Goal: Information Seeking & Learning: Check status

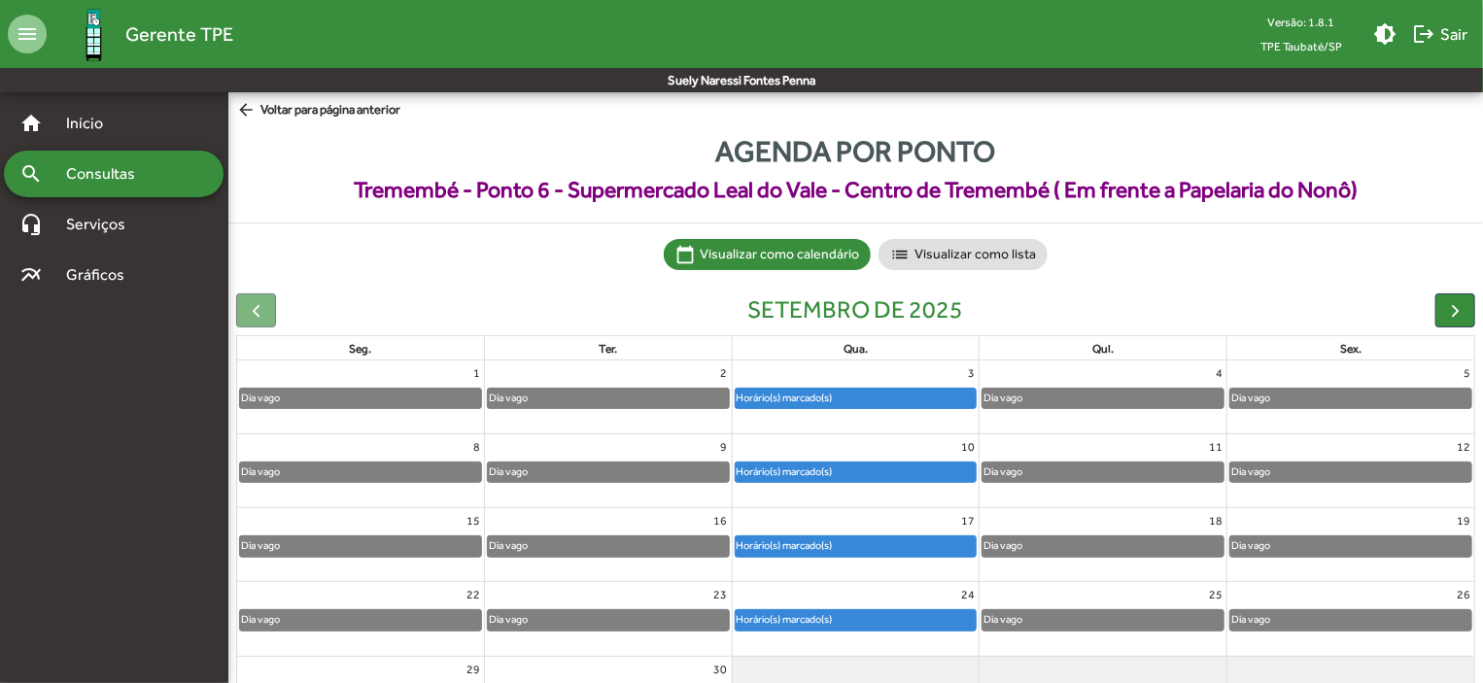
click at [862, 546] on div "Horário(s) marcado(s)" at bounding box center [856, 546] width 241 height 19
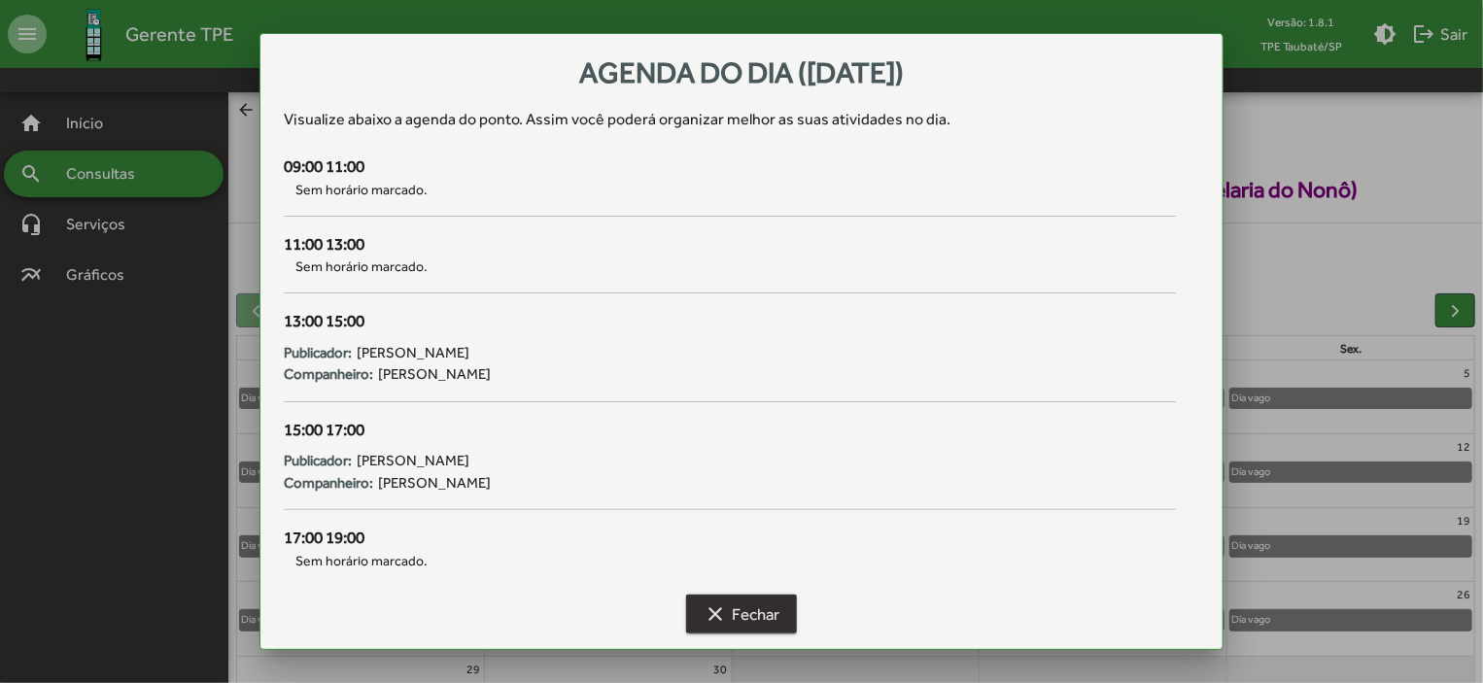
click at [780, 606] on span "clear Fechar" at bounding box center [742, 614] width 76 height 35
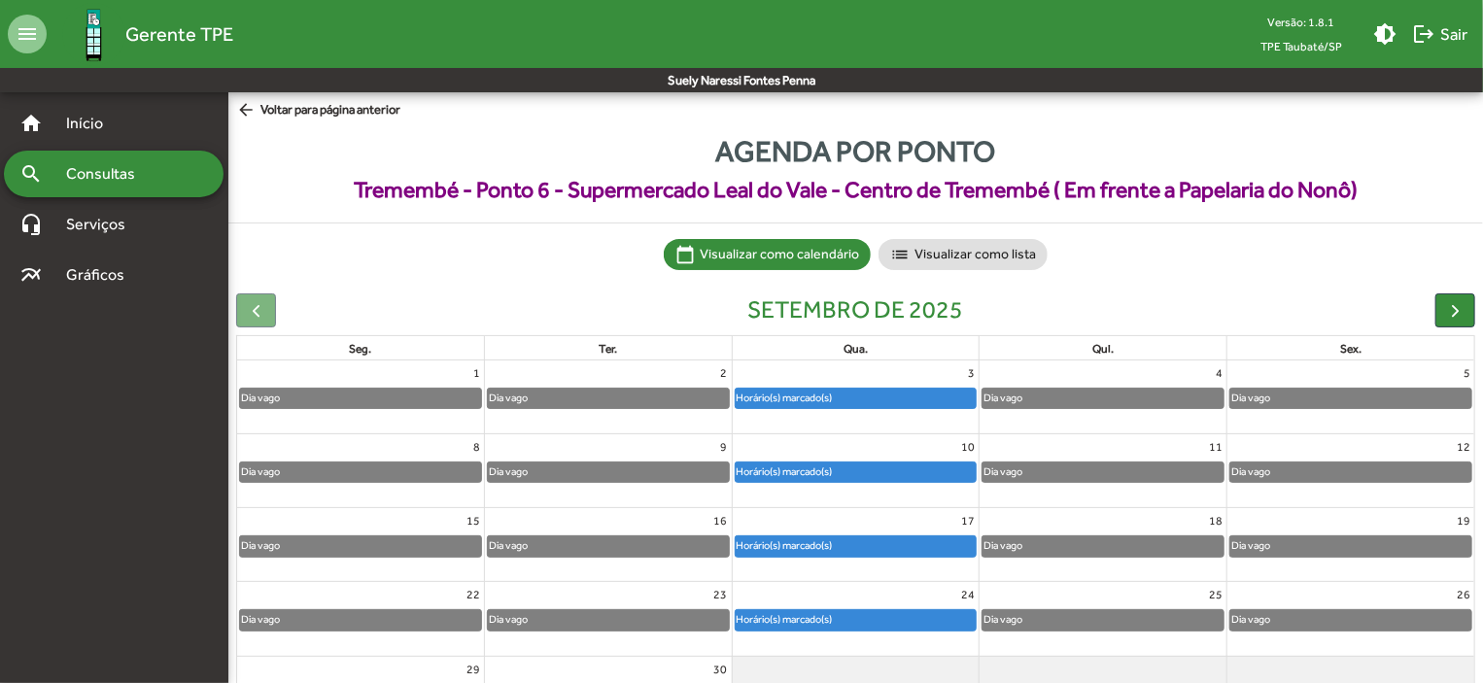
click at [245, 108] on mat-icon "arrow_back" at bounding box center [248, 110] width 24 height 21
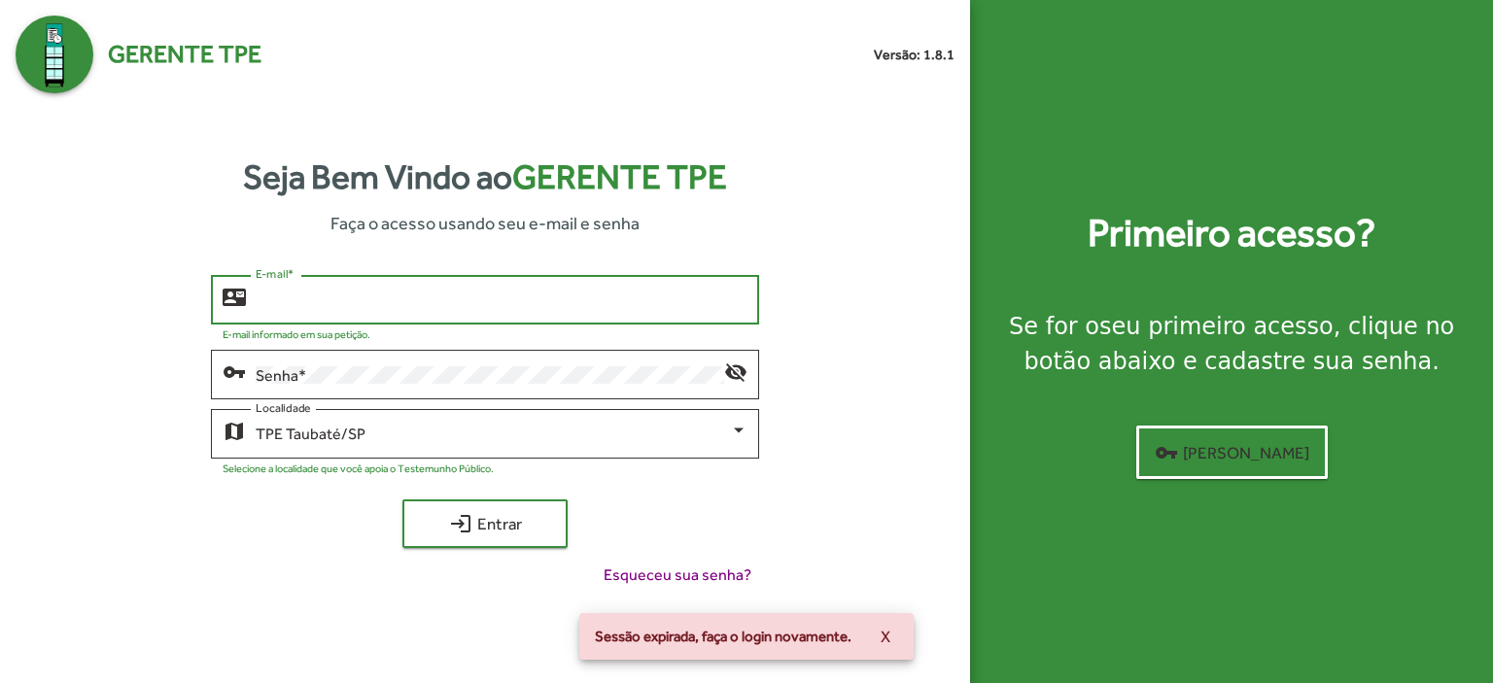
click at [305, 299] on input "E-mail *" at bounding box center [502, 300] width 492 height 17
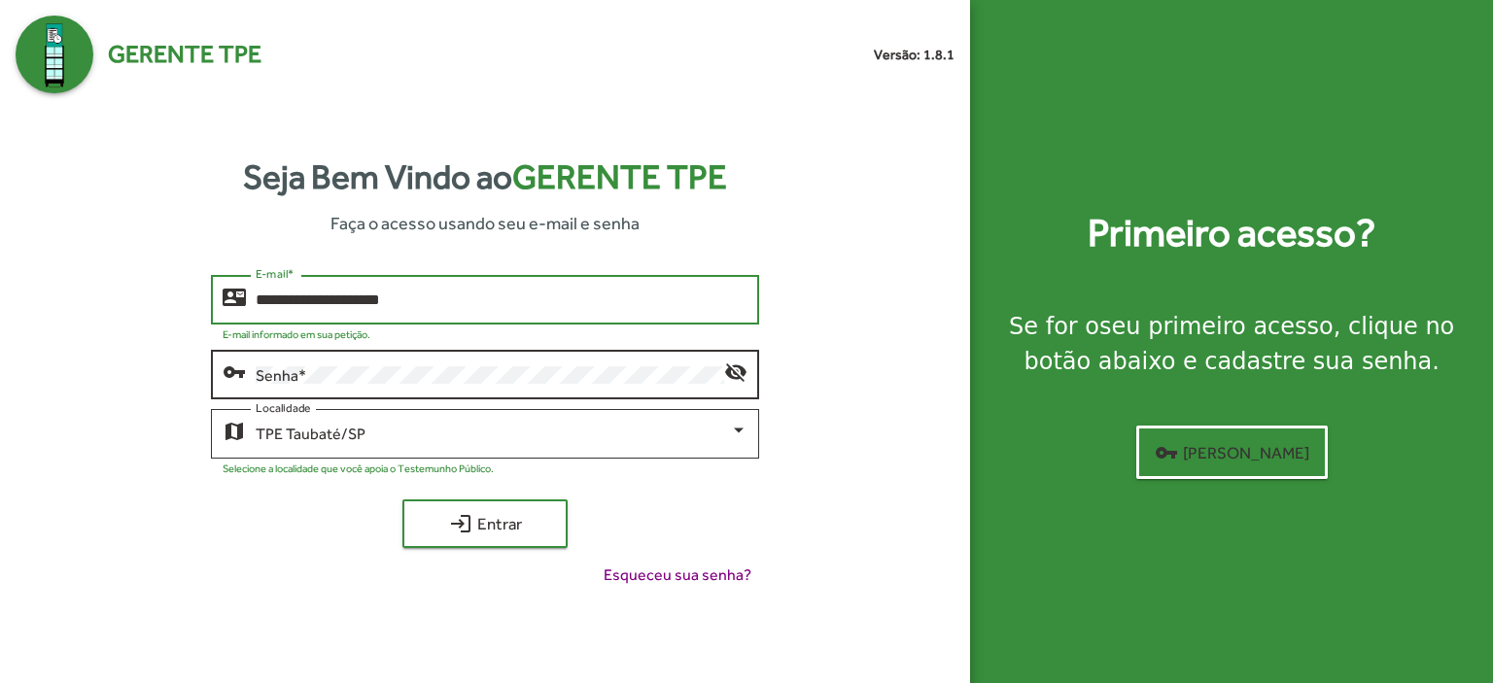
type input "**********"
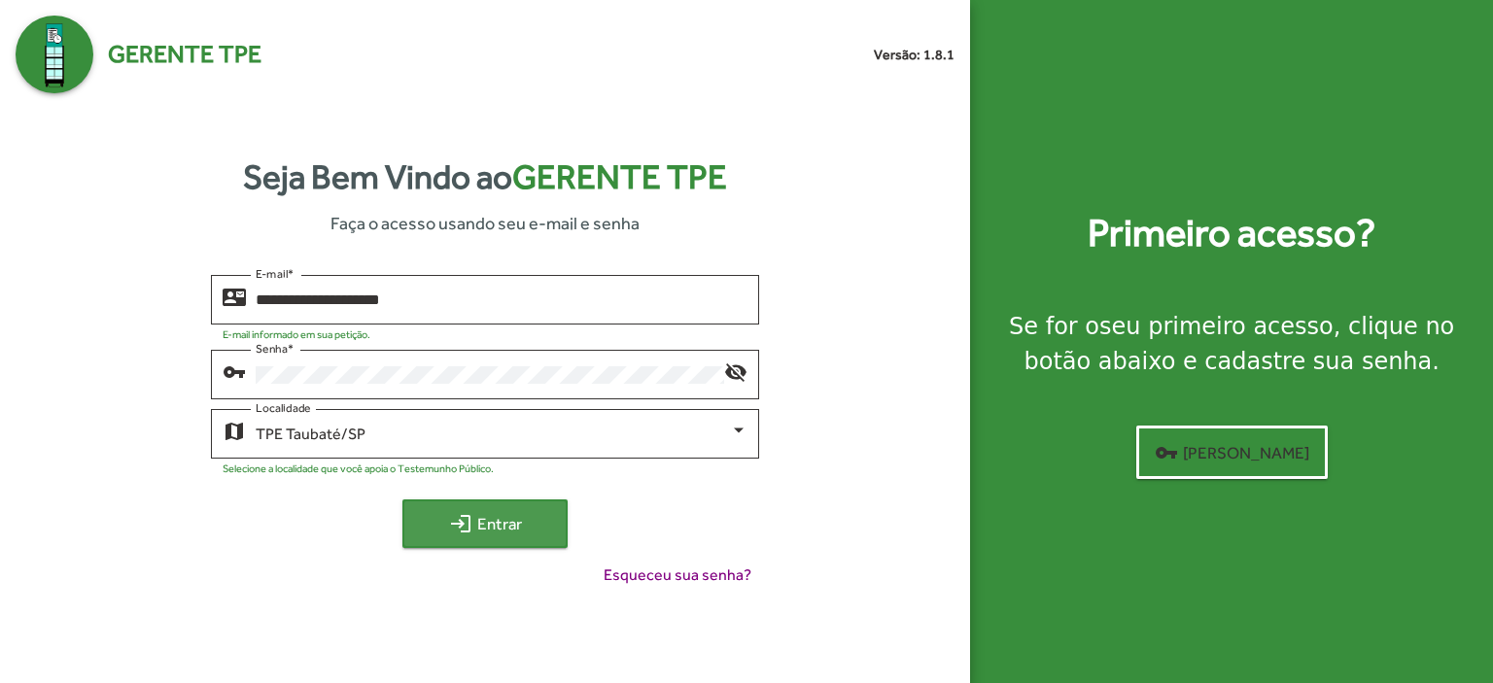
click at [494, 528] on span "login Entrar" at bounding box center [485, 523] width 130 height 35
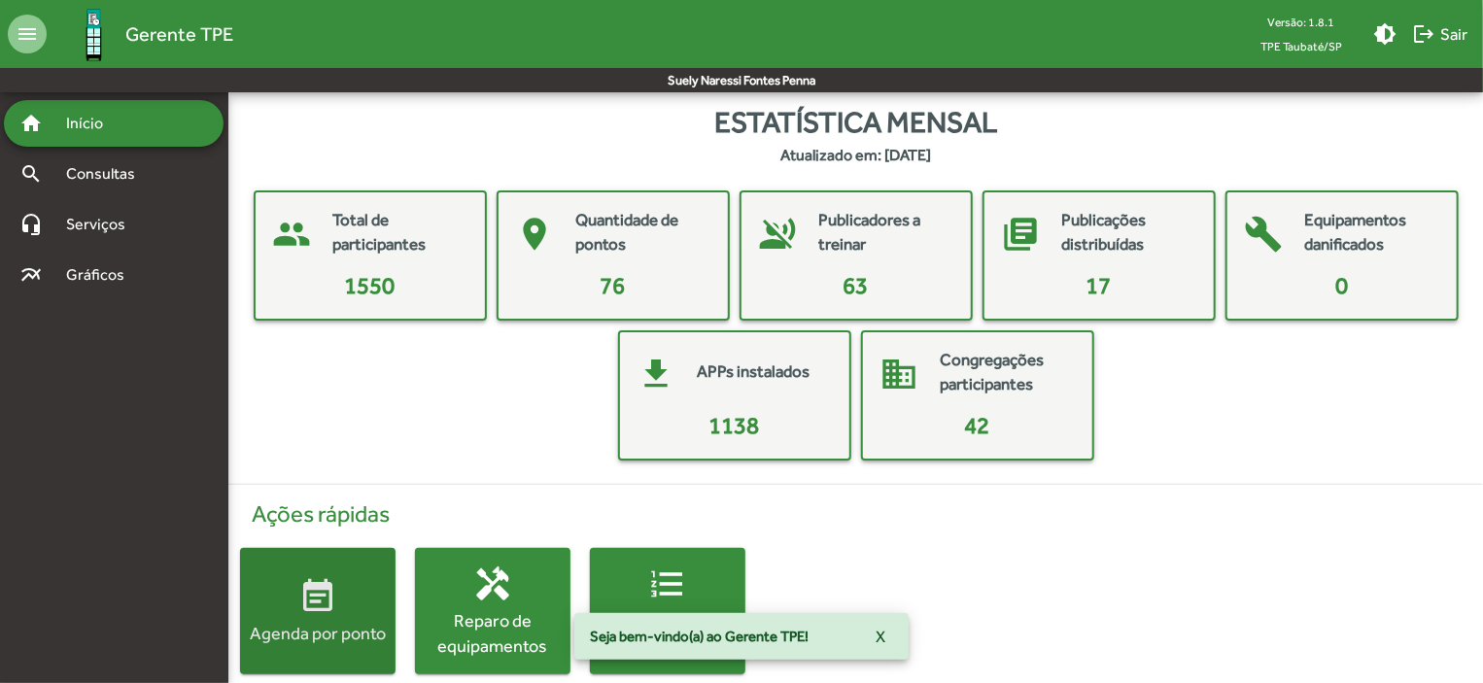
click at [288, 593] on span "event_note Agenda por ponto" at bounding box center [318, 611] width 156 height 68
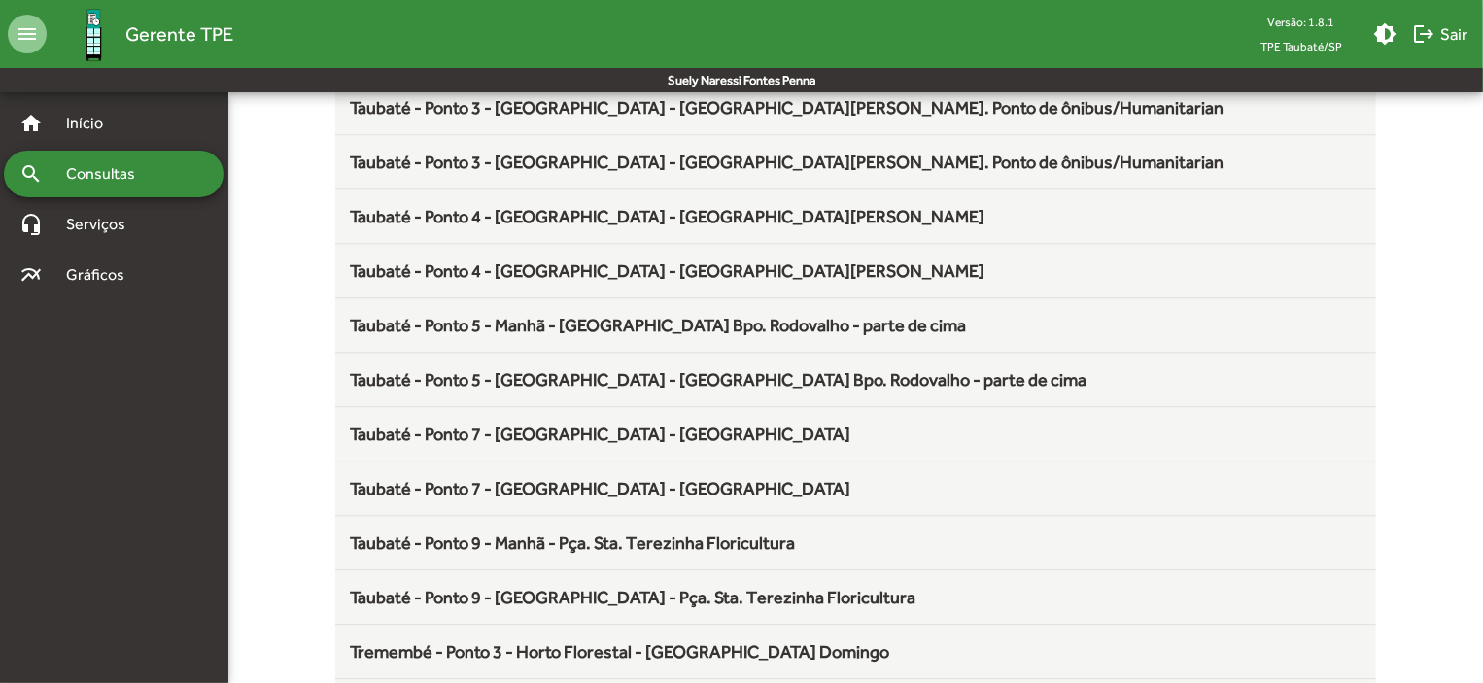
scroll to position [2563, 0]
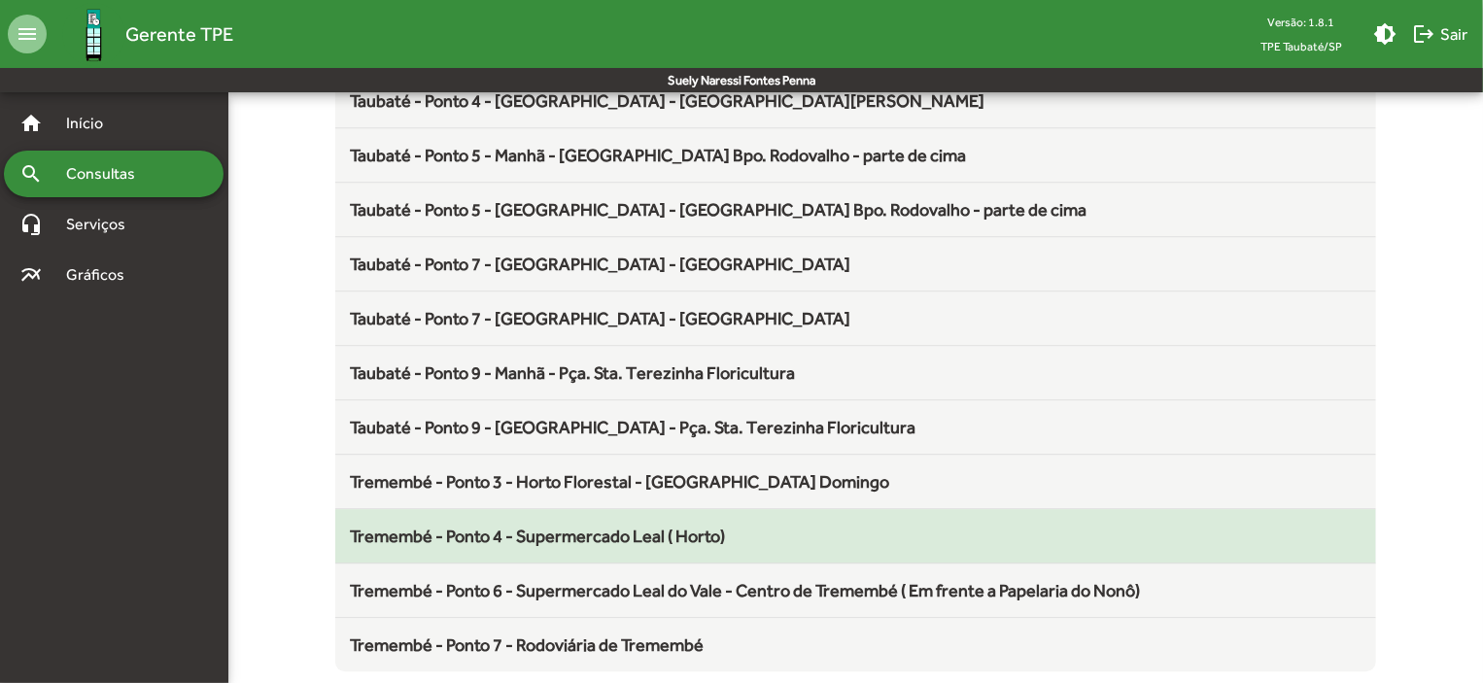
click at [702, 526] on span "Tremembé - Ponto 4 - Supermercado Leal ( Horto)" at bounding box center [538, 536] width 375 height 20
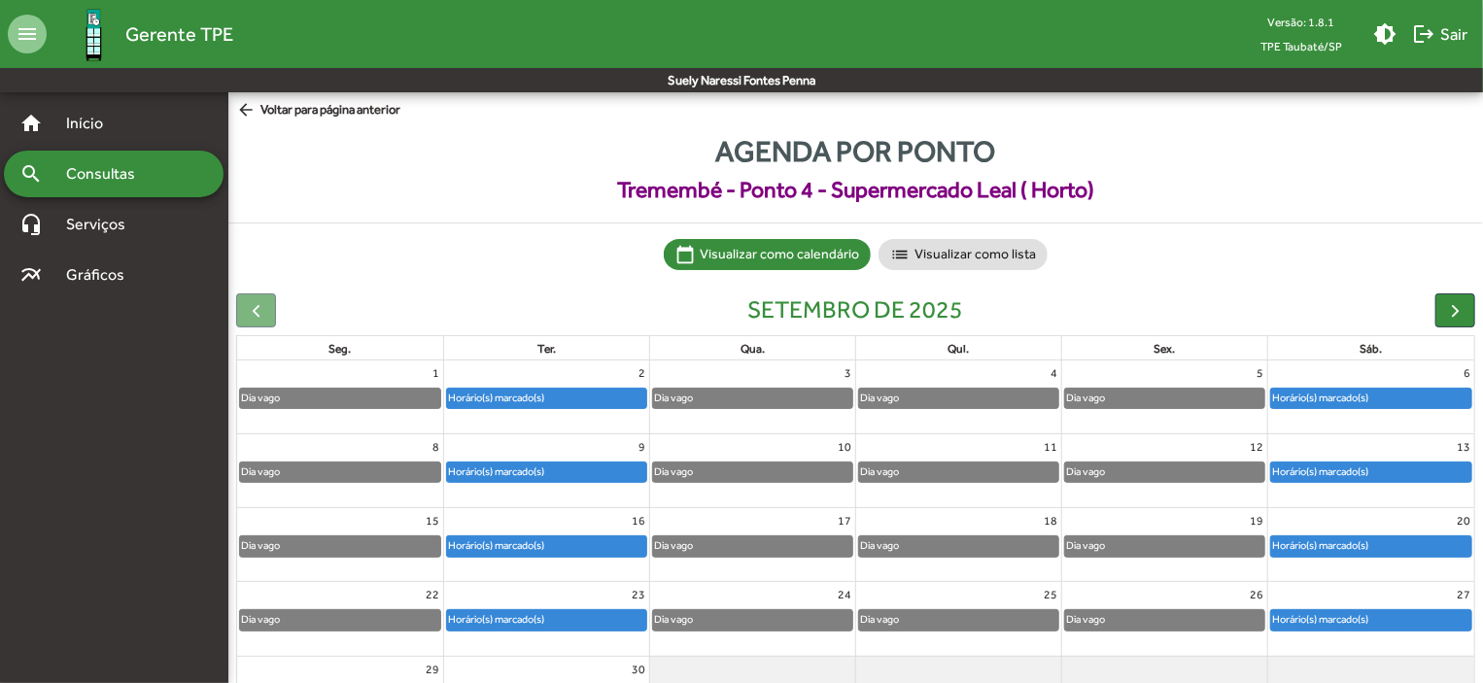
click at [608, 545] on div "Horário(s) marcado(s)" at bounding box center [546, 546] width 199 height 19
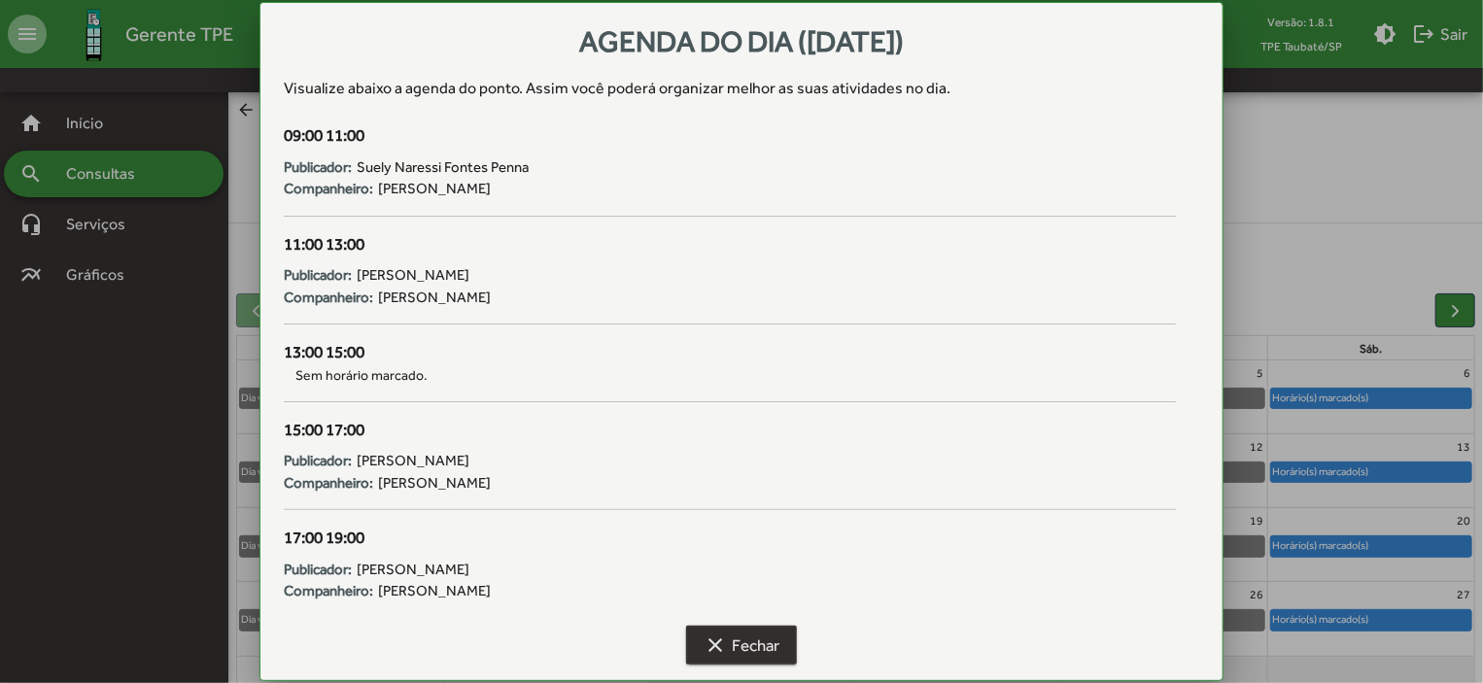
click at [759, 634] on span "clear Fechar" at bounding box center [742, 645] width 76 height 35
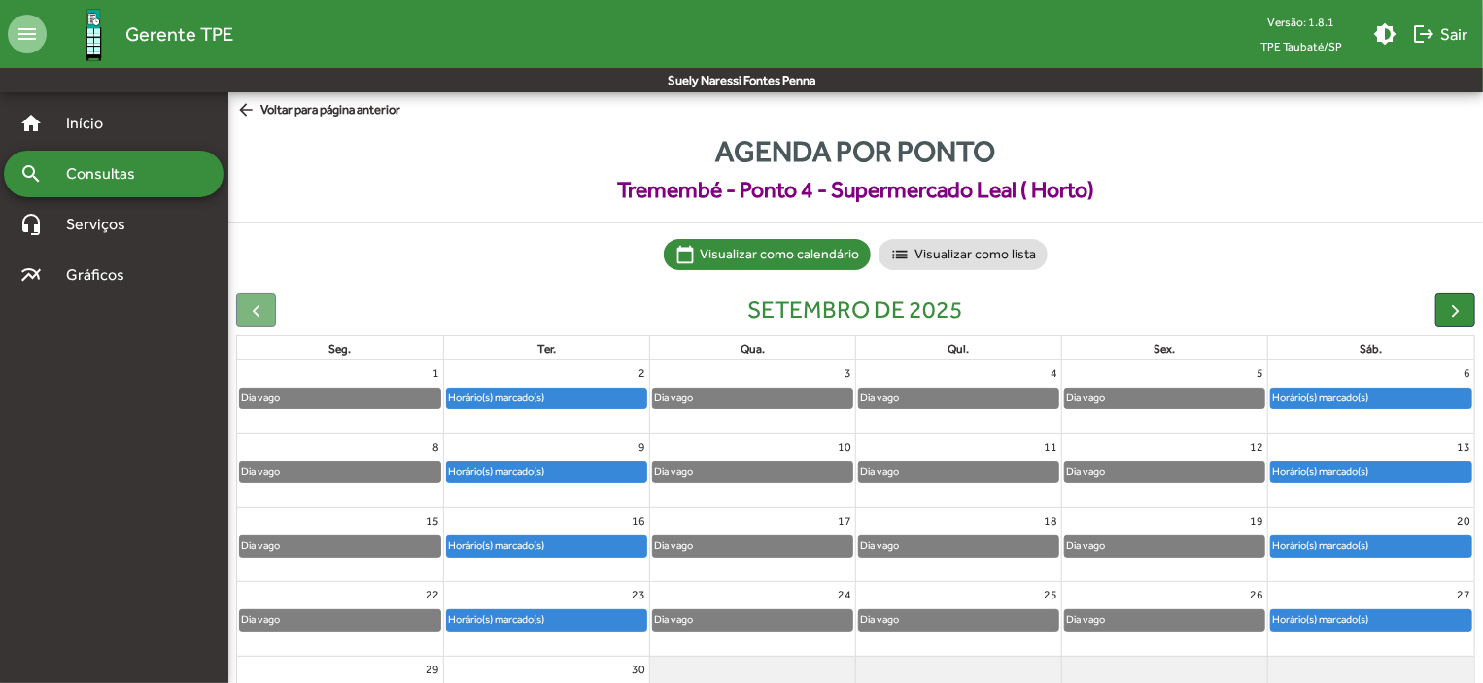
click at [634, 612] on div "Horário(s) marcado(s)" at bounding box center [546, 620] width 199 height 19
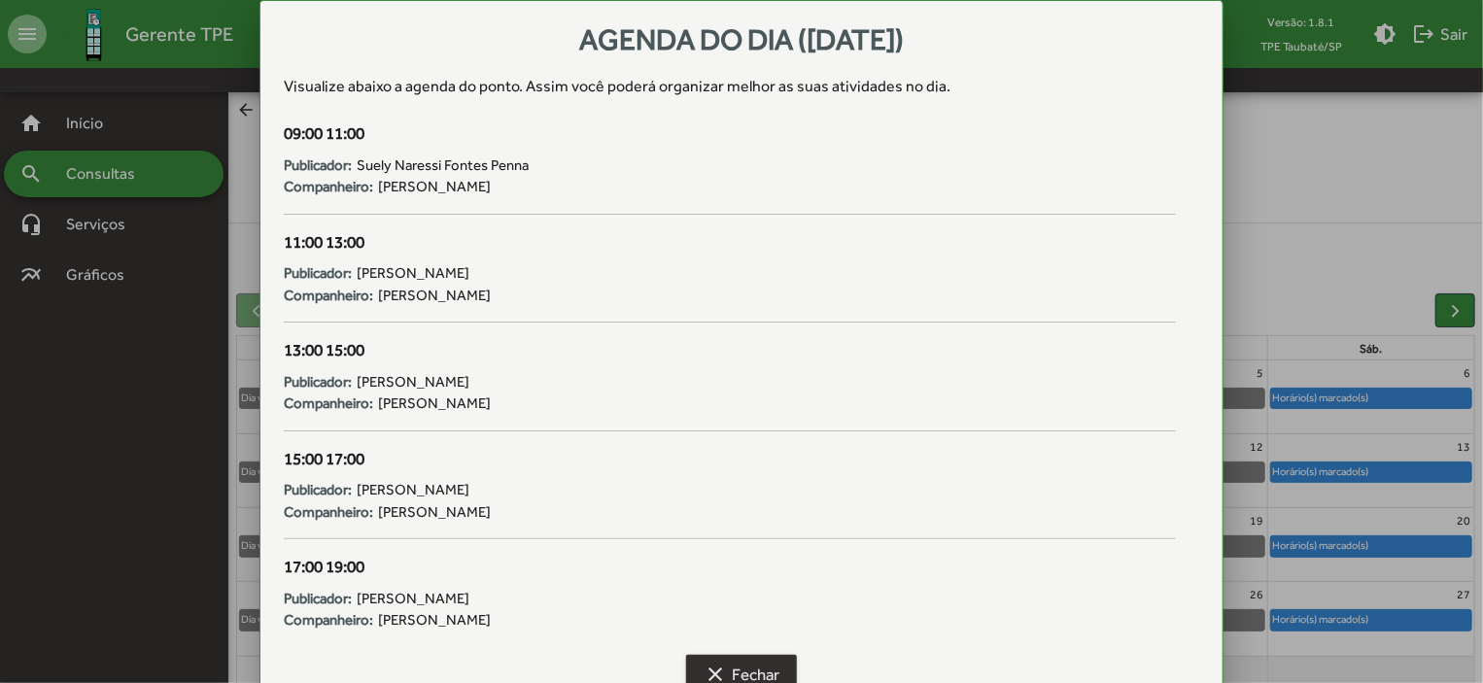
click at [735, 665] on span "clear Fechar" at bounding box center [742, 674] width 76 height 35
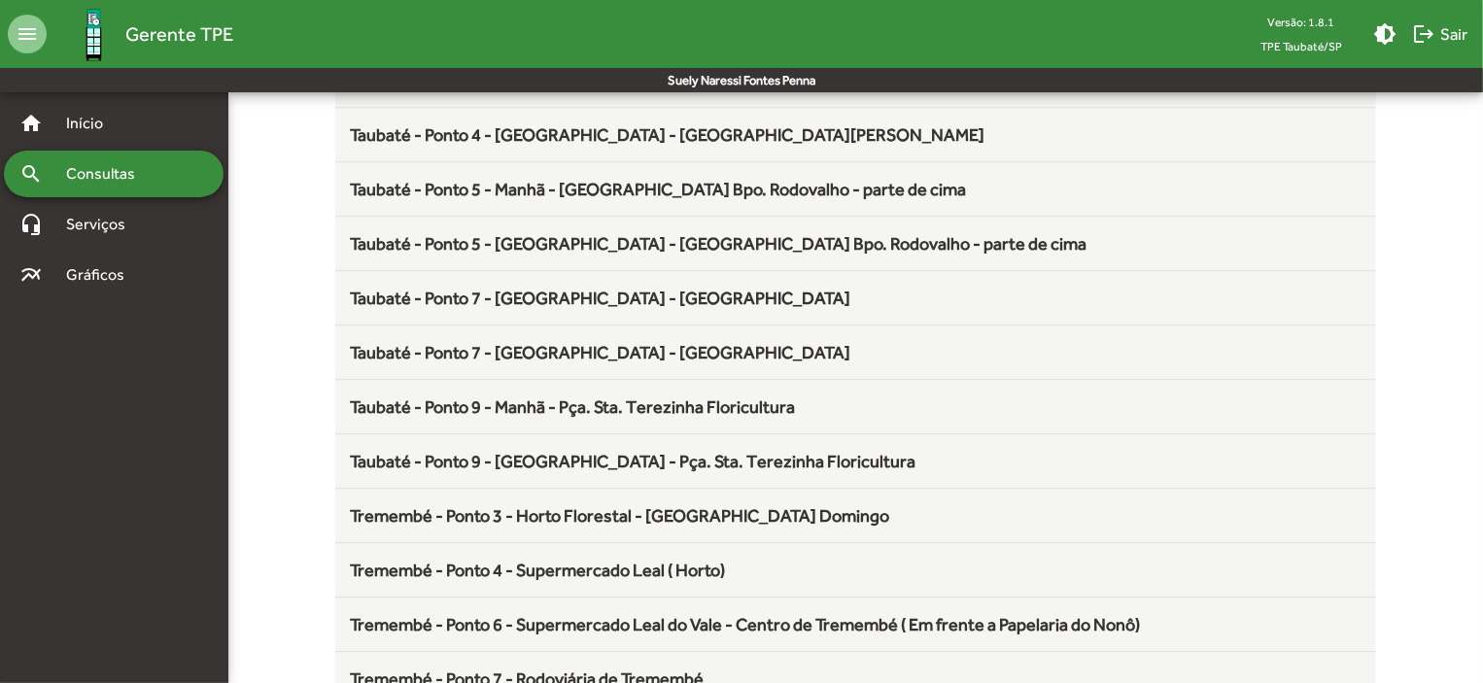
scroll to position [2563, 0]
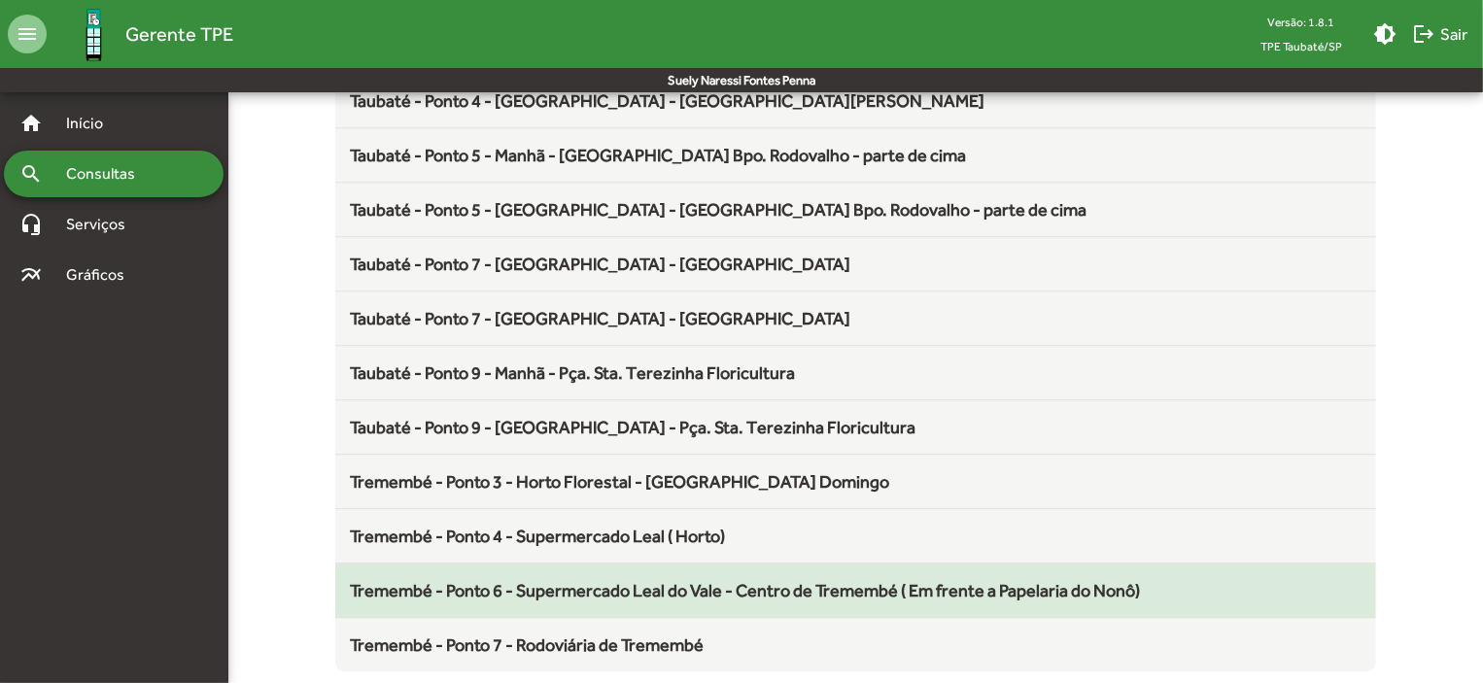
click at [765, 585] on span "Tremembé - Ponto 6 - Supermercado Leal do Vale - Centro de Tremembé ( Em frente…" at bounding box center [746, 590] width 790 height 20
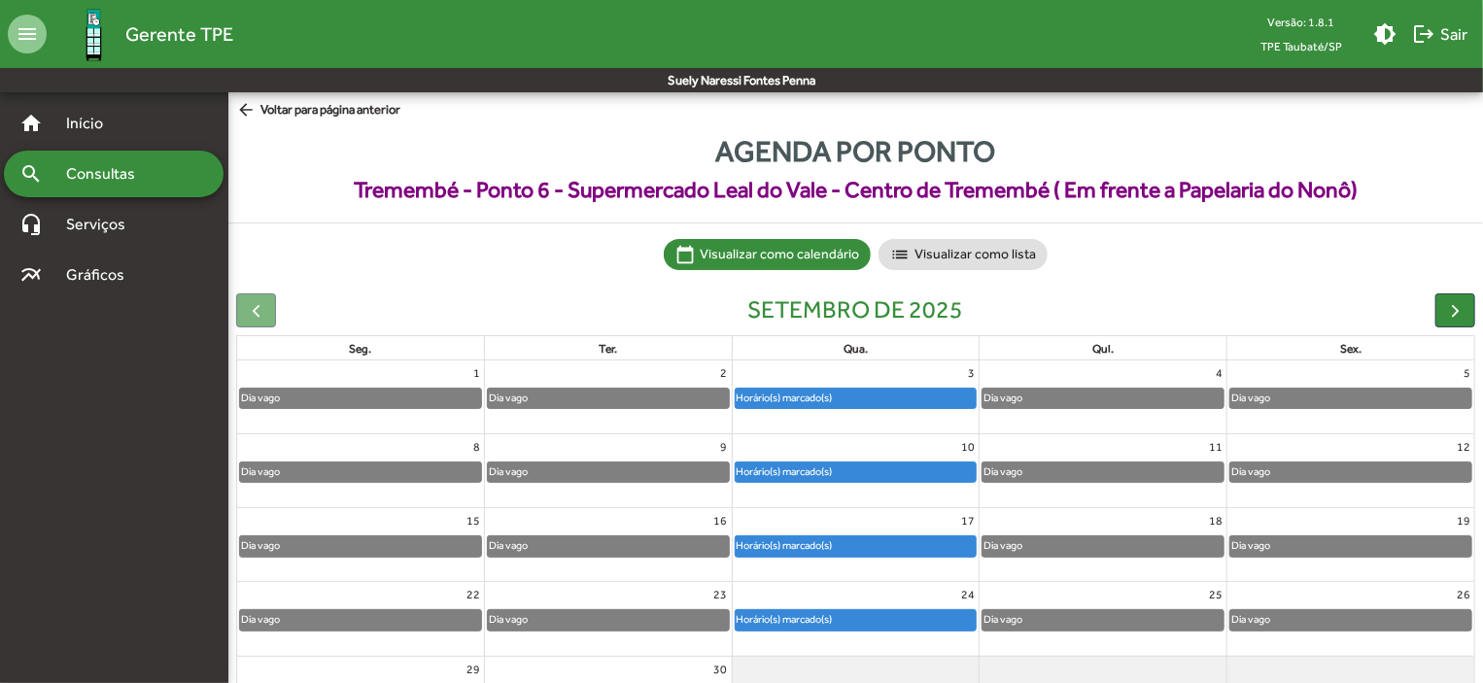
click at [775, 471] on div "Horário(s) marcado(s)" at bounding box center [785, 472] width 98 height 18
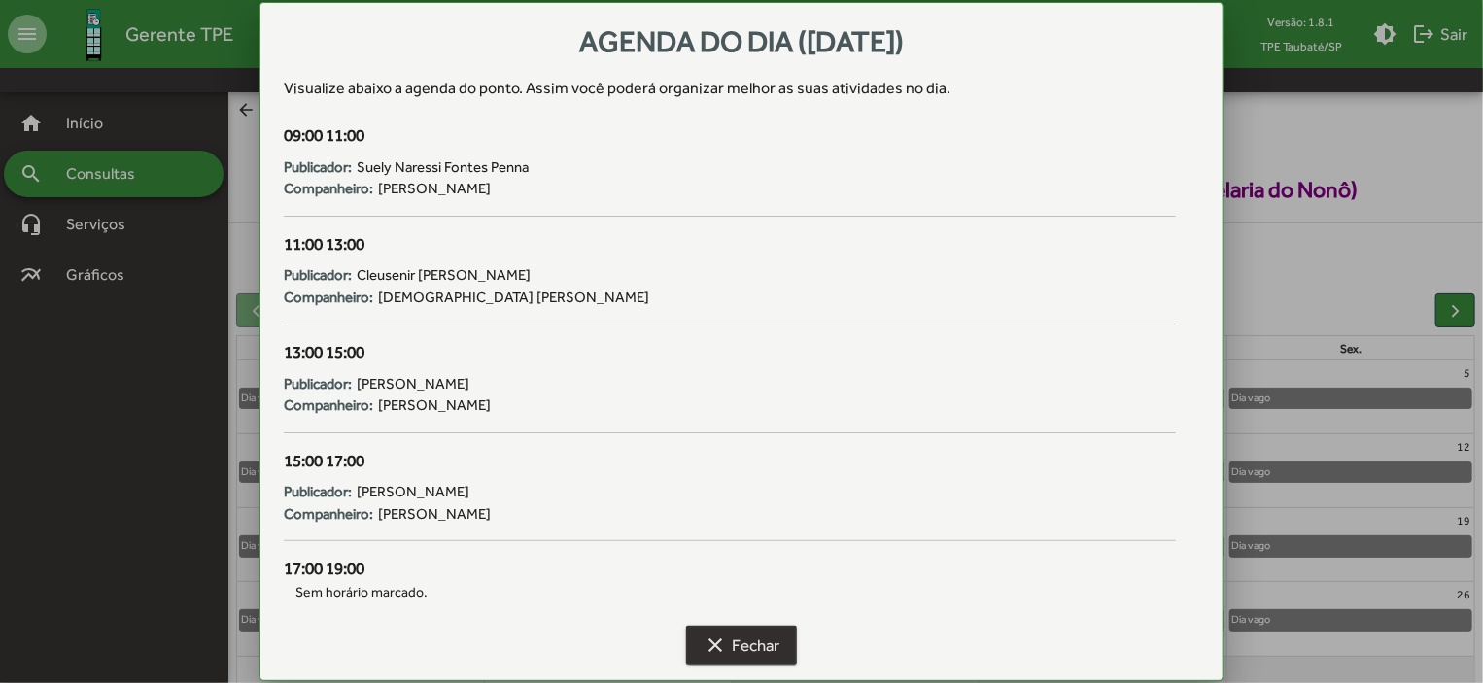
click at [743, 629] on span "clear Fechar" at bounding box center [742, 645] width 76 height 35
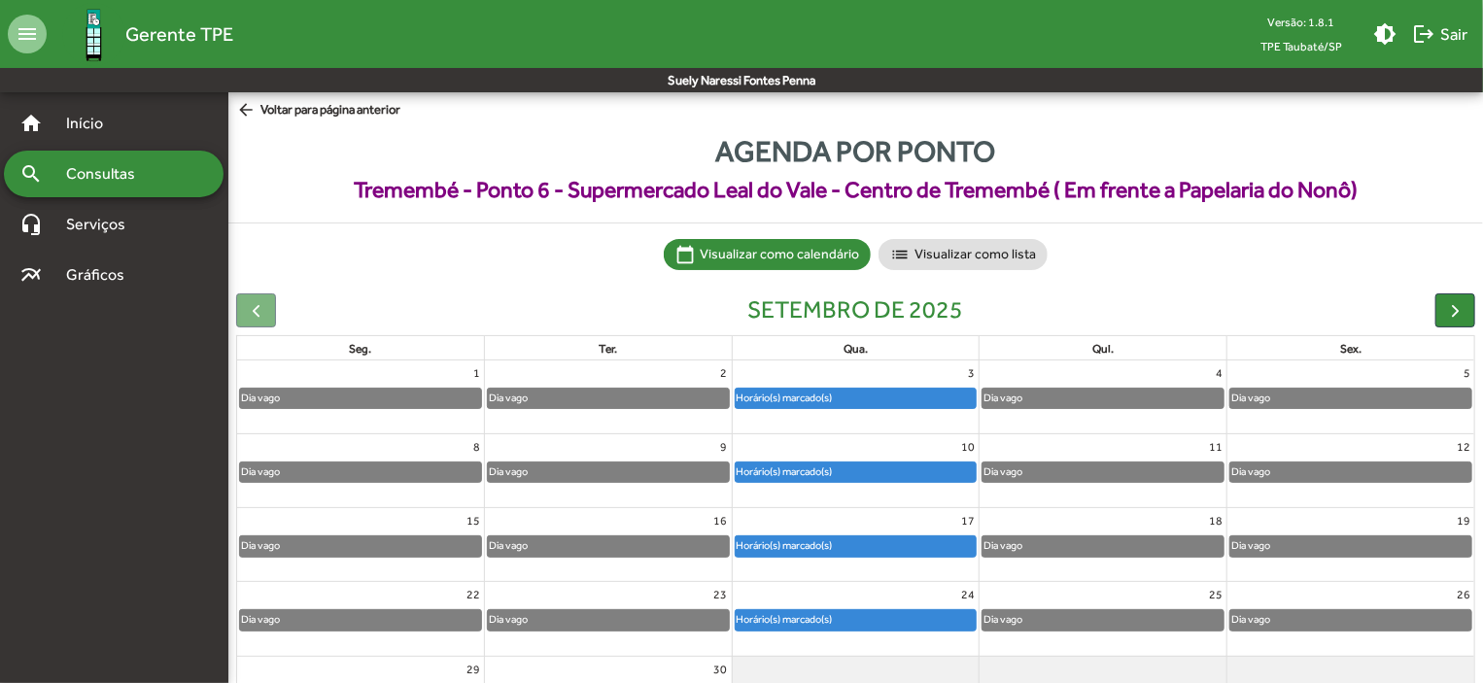
click at [247, 113] on mat-icon "arrow_back" at bounding box center [248, 110] width 24 height 21
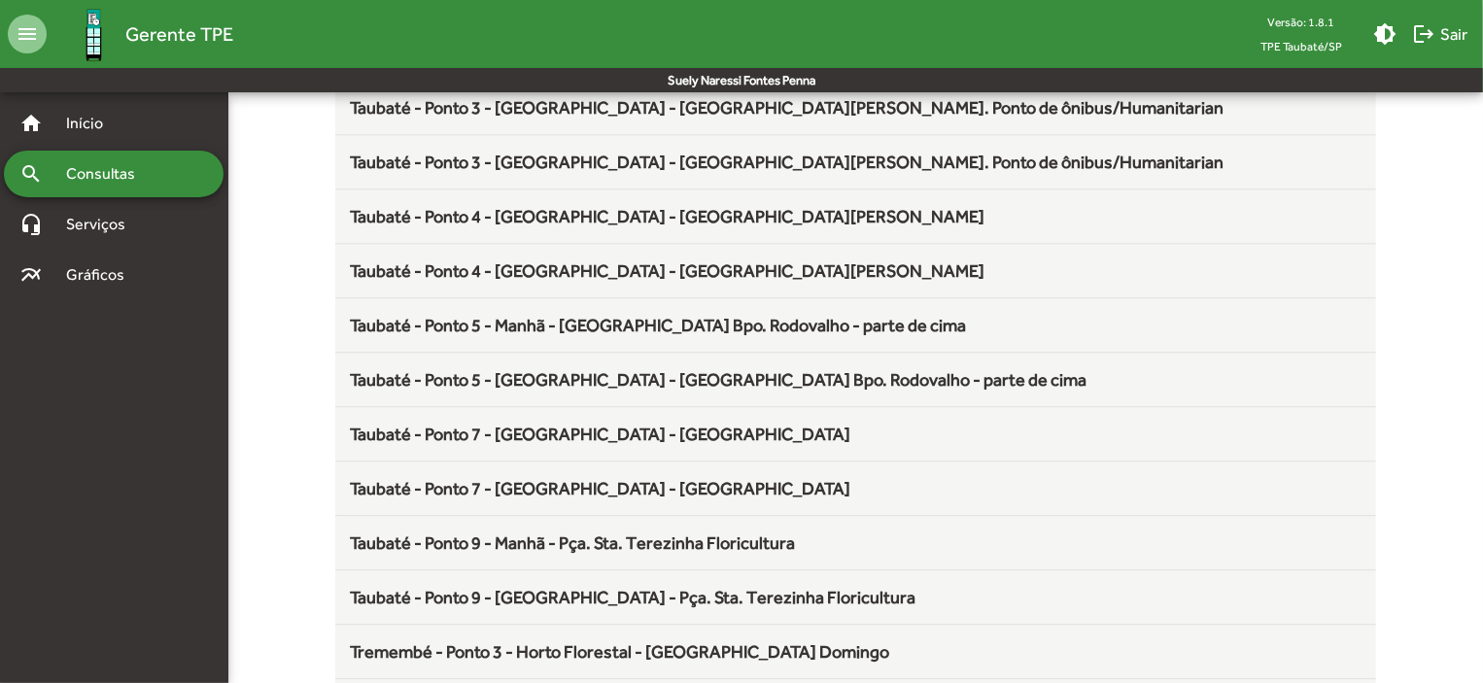
scroll to position [2563, 0]
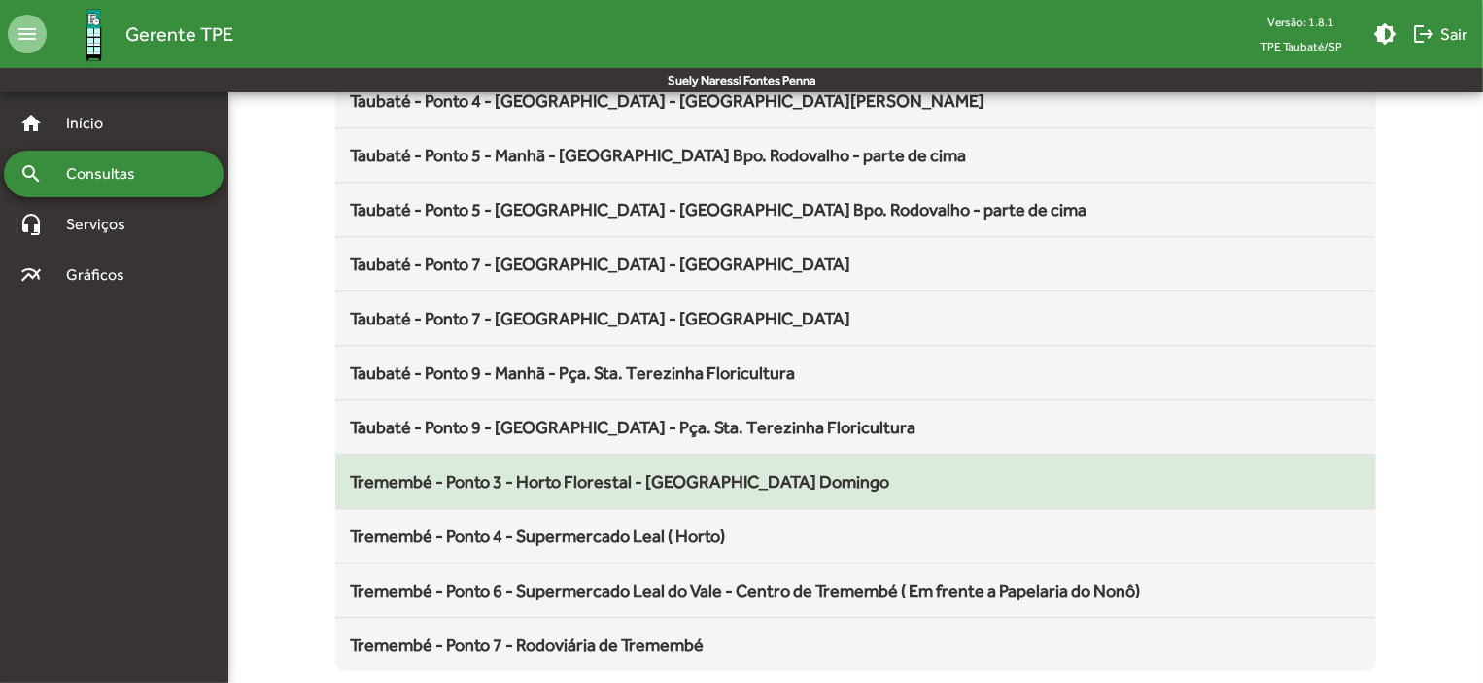
click at [603, 471] on span "Tremembé - Ponto 3 - Horto Florestal - [GEOGRAPHIC_DATA] Domingo" at bounding box center [621, 481] width 540 height 20
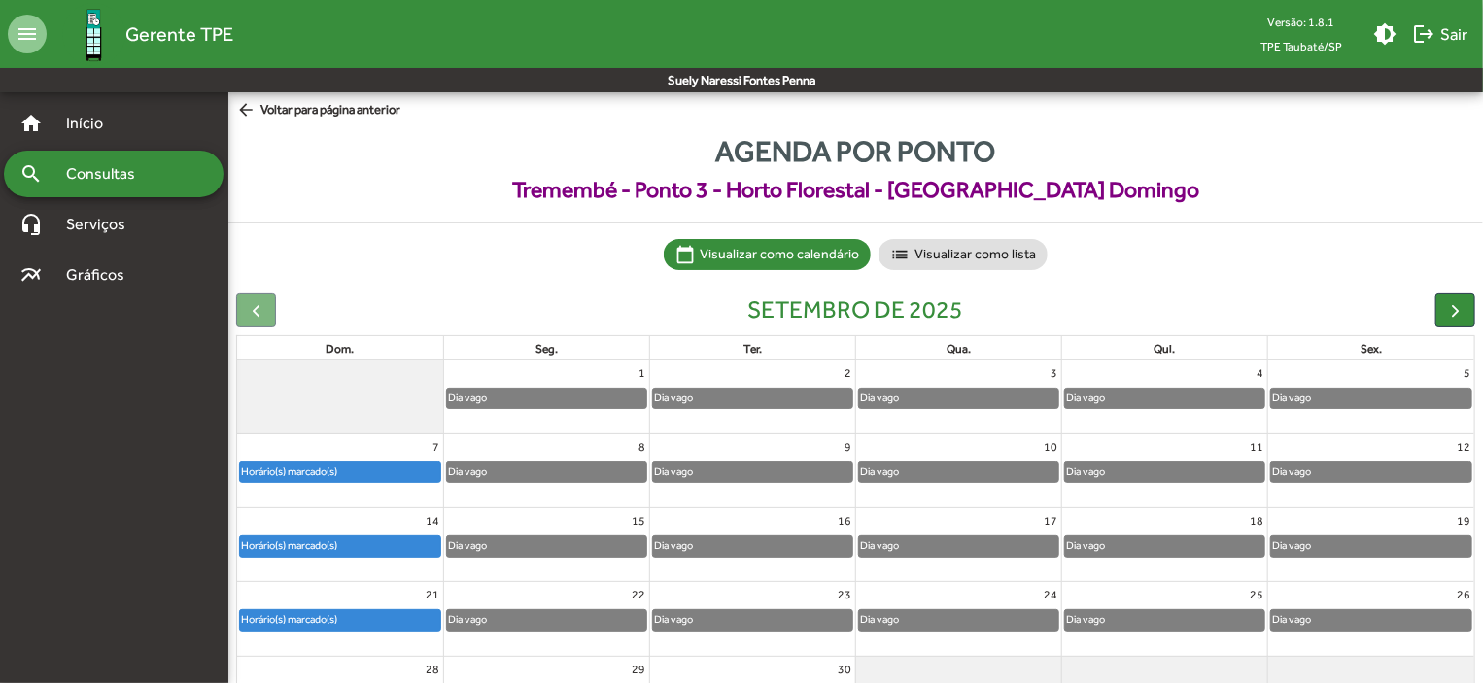
click at [354, 547] on div "Horário(s) marcado(s)" at bounding box center [340, 546] width 200 height 19
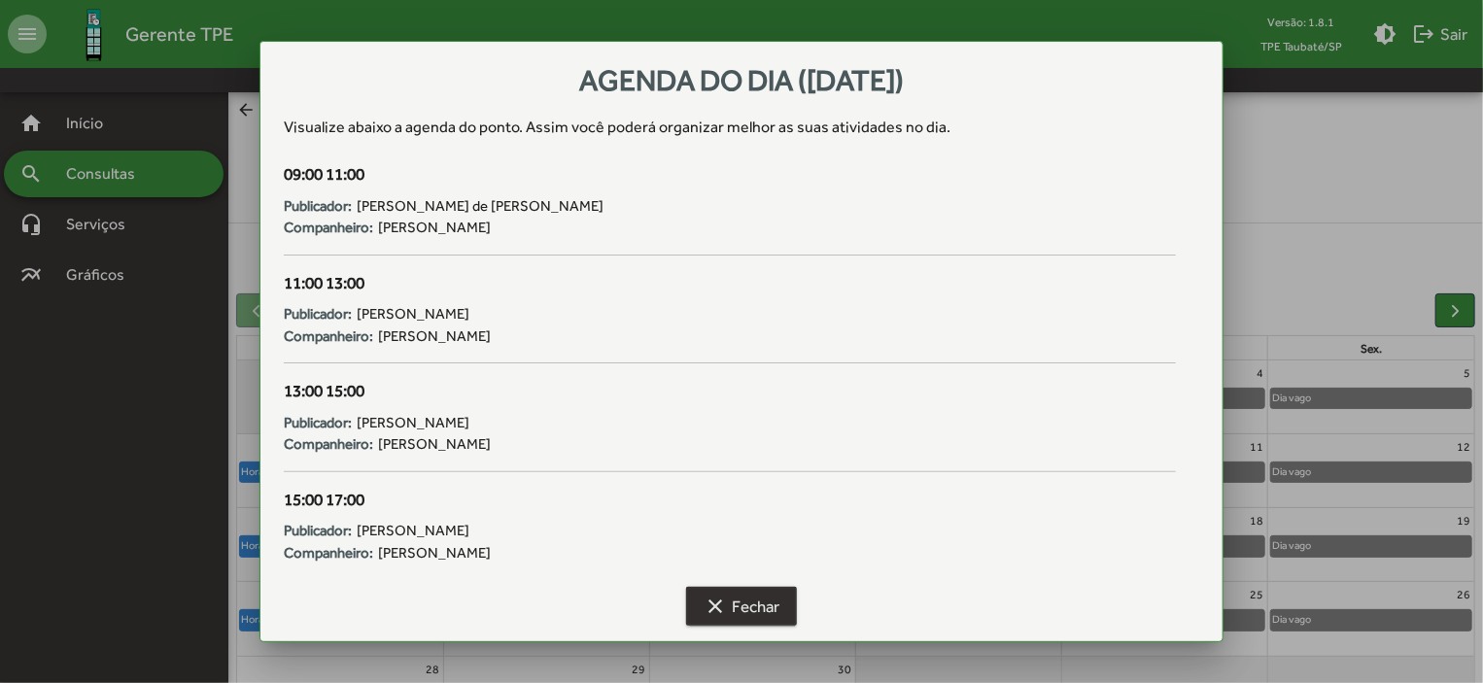
click at [764, 621] on span "clear Fechar" at bounding box center [742, 606] width 76 height 35
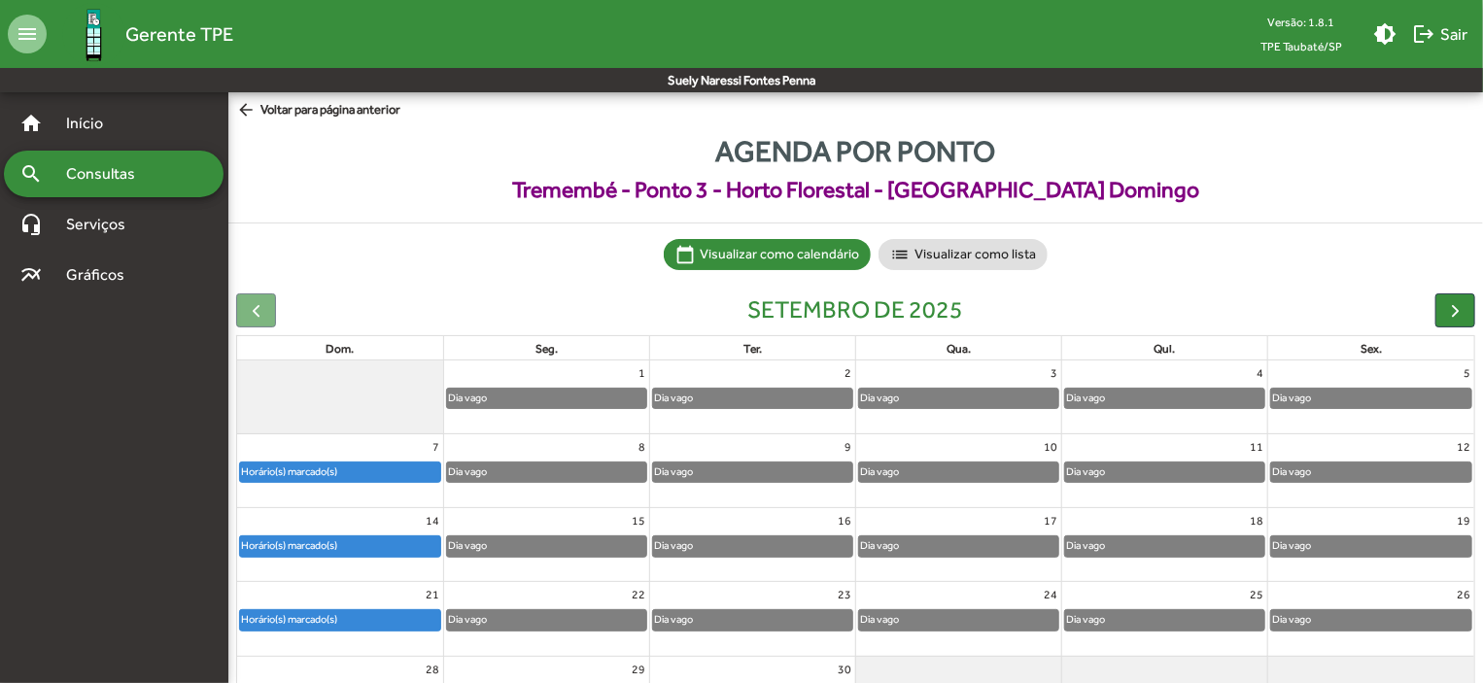
click at [412, 621] on div "Horário(s) marcado(s)" at bounding box center [340, 620] width 200 height 19
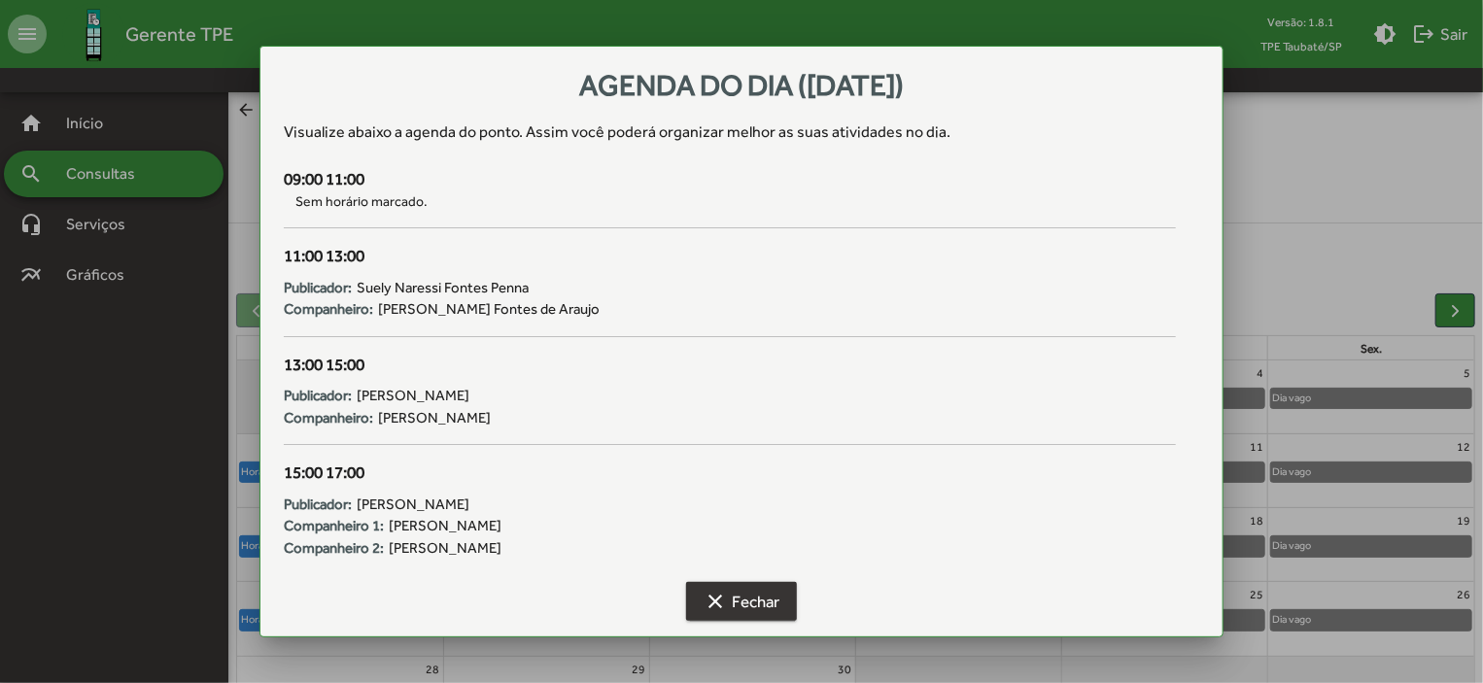
click at [766, 590] on span "clear Fechar" at bounding box center [742, 601] width 76 height 35
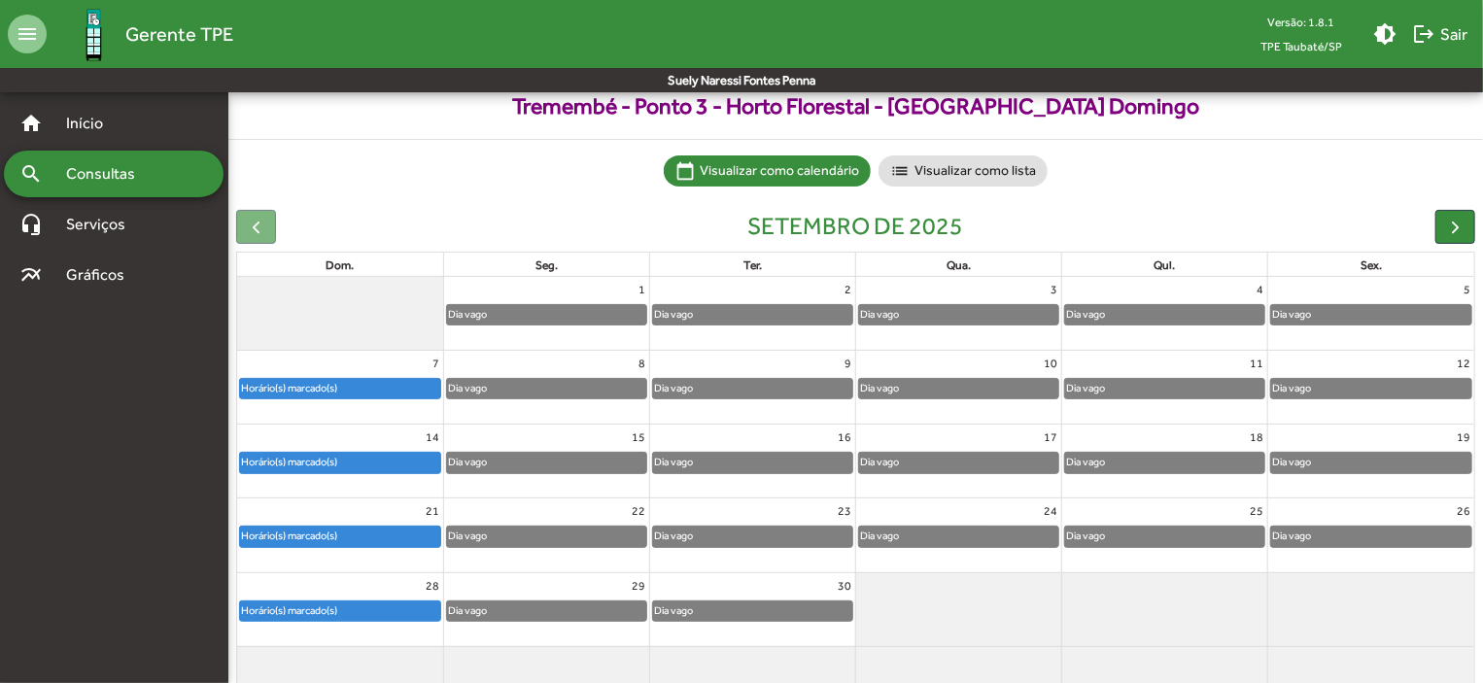
scroll to position [121, 0]
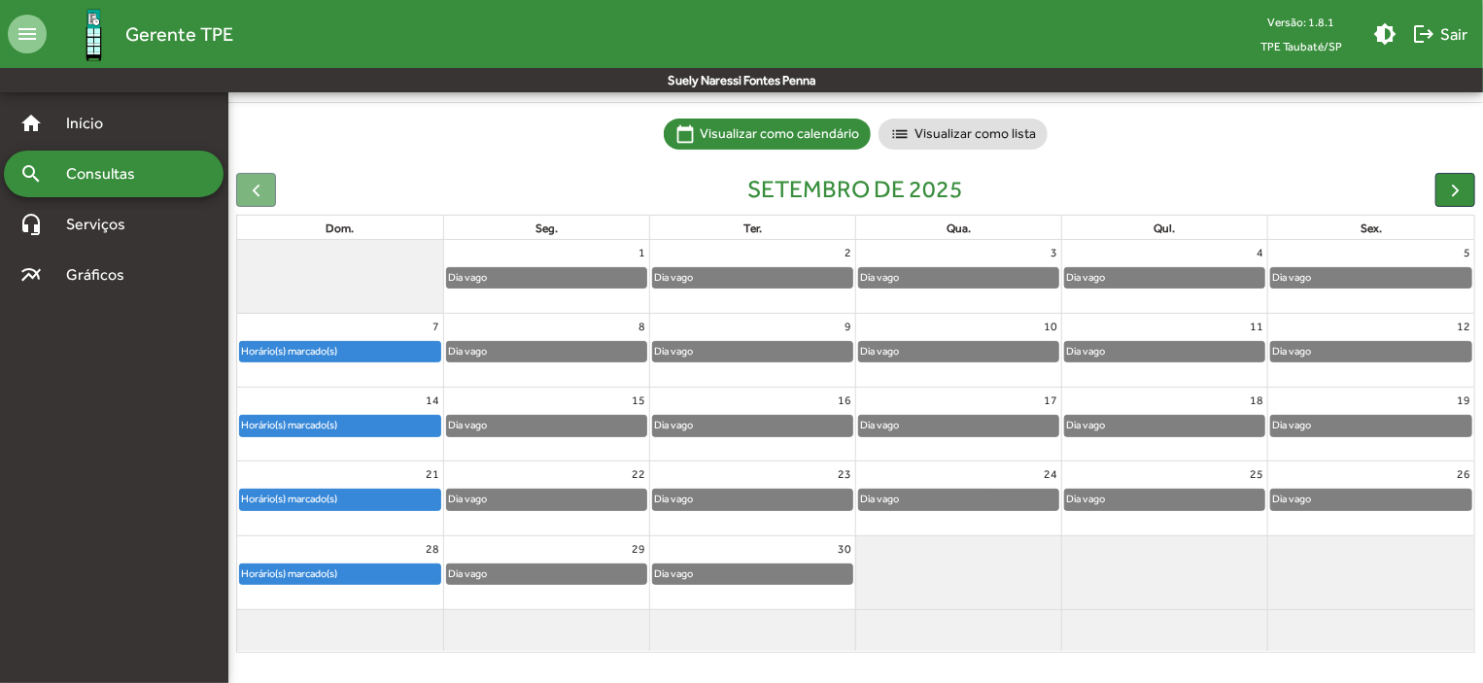
click at [338, 576] on div "Horário(s) marcado(s)" at bounding box center [289, 574] width 98 height 18
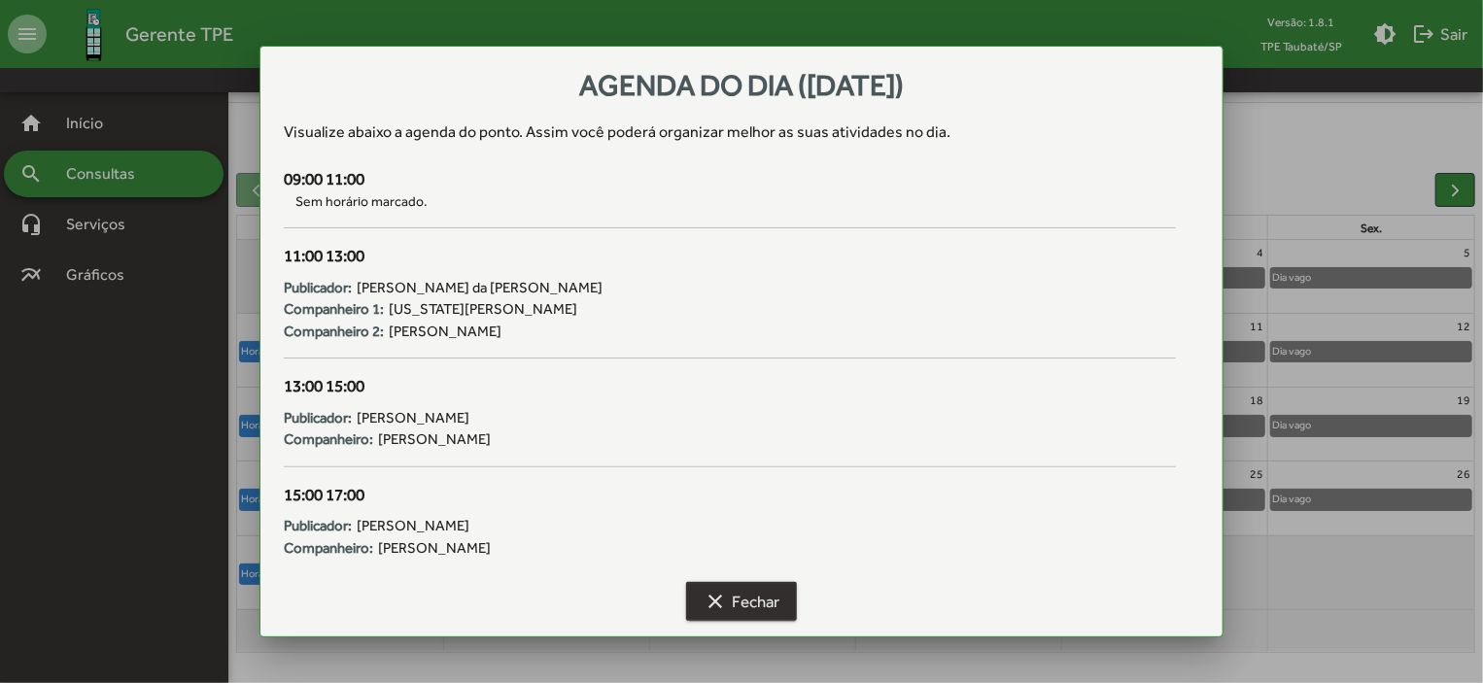
click at [743, 611] on span "clear Fechar" at bounding box center [742, 601] width 76 height 35
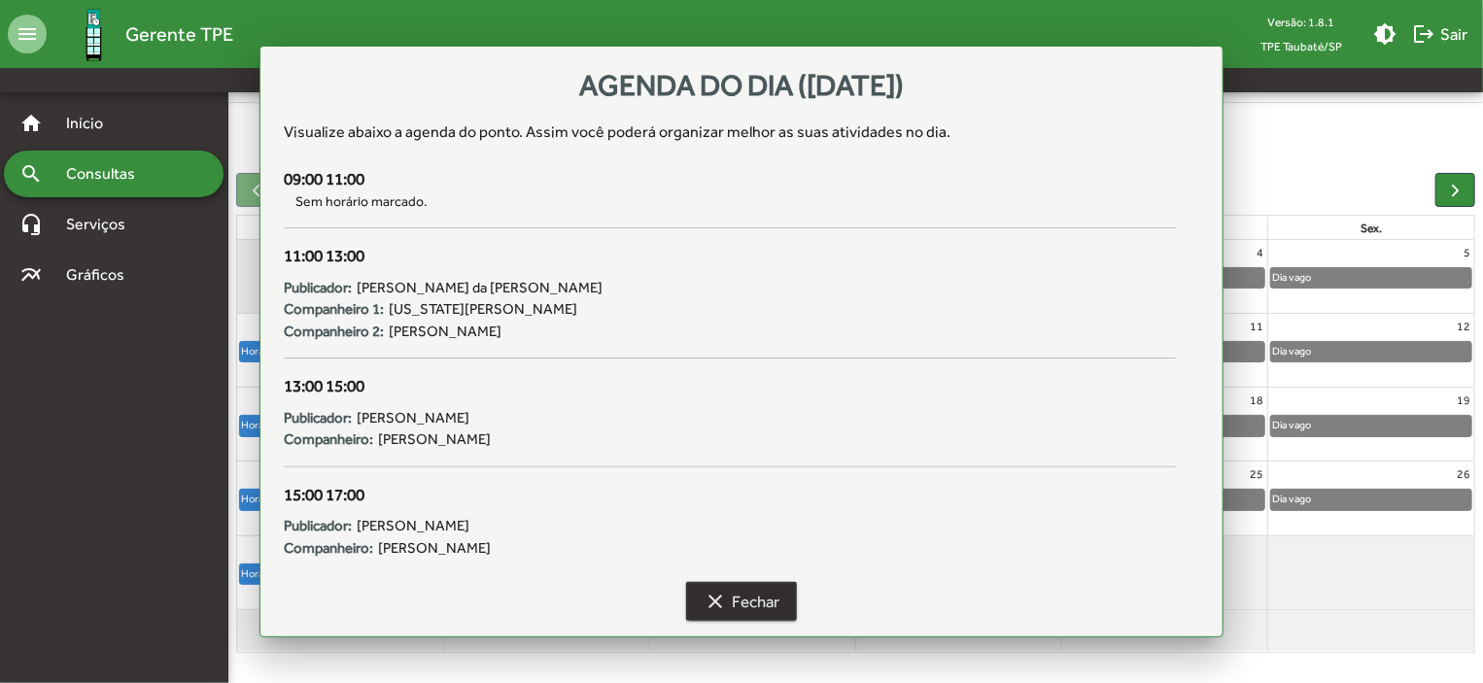
scroll to position [121, 0]
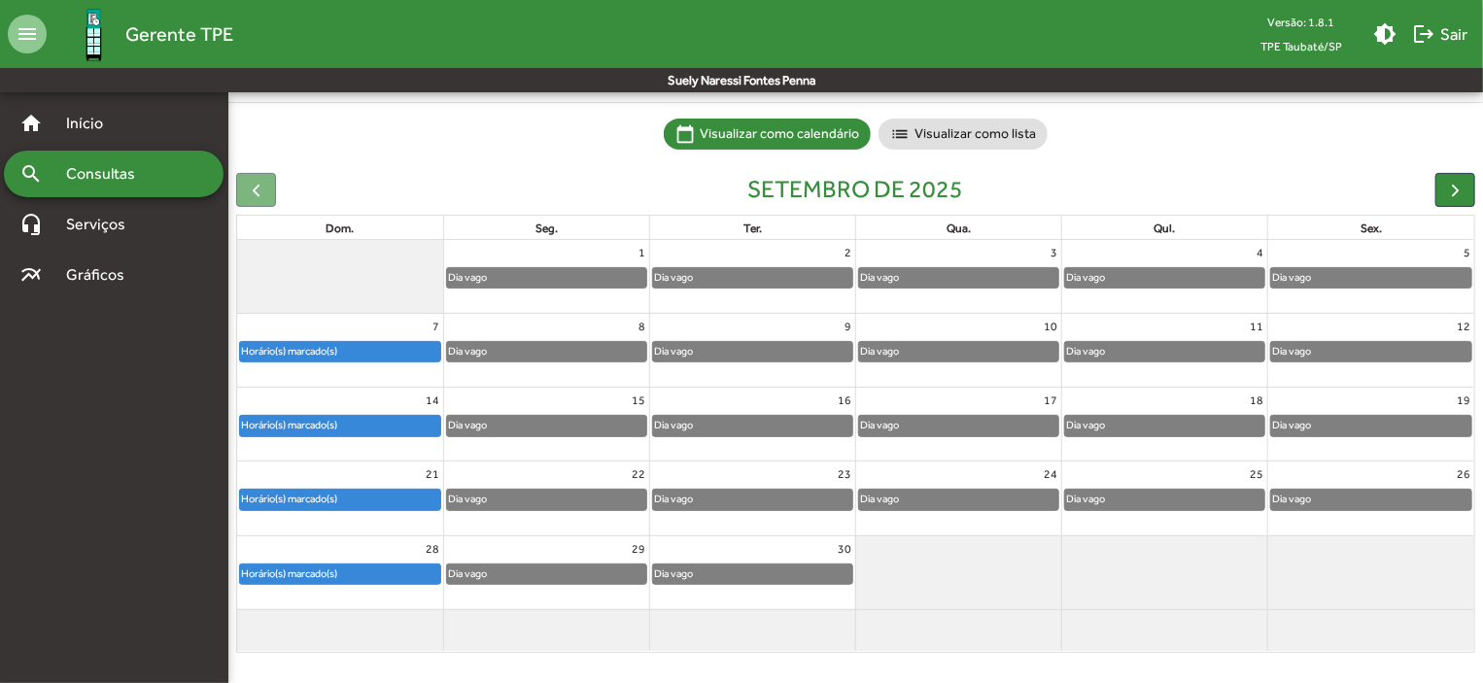
click at [260, 184] on div at bounding box center [256, 190] width 40 height 34
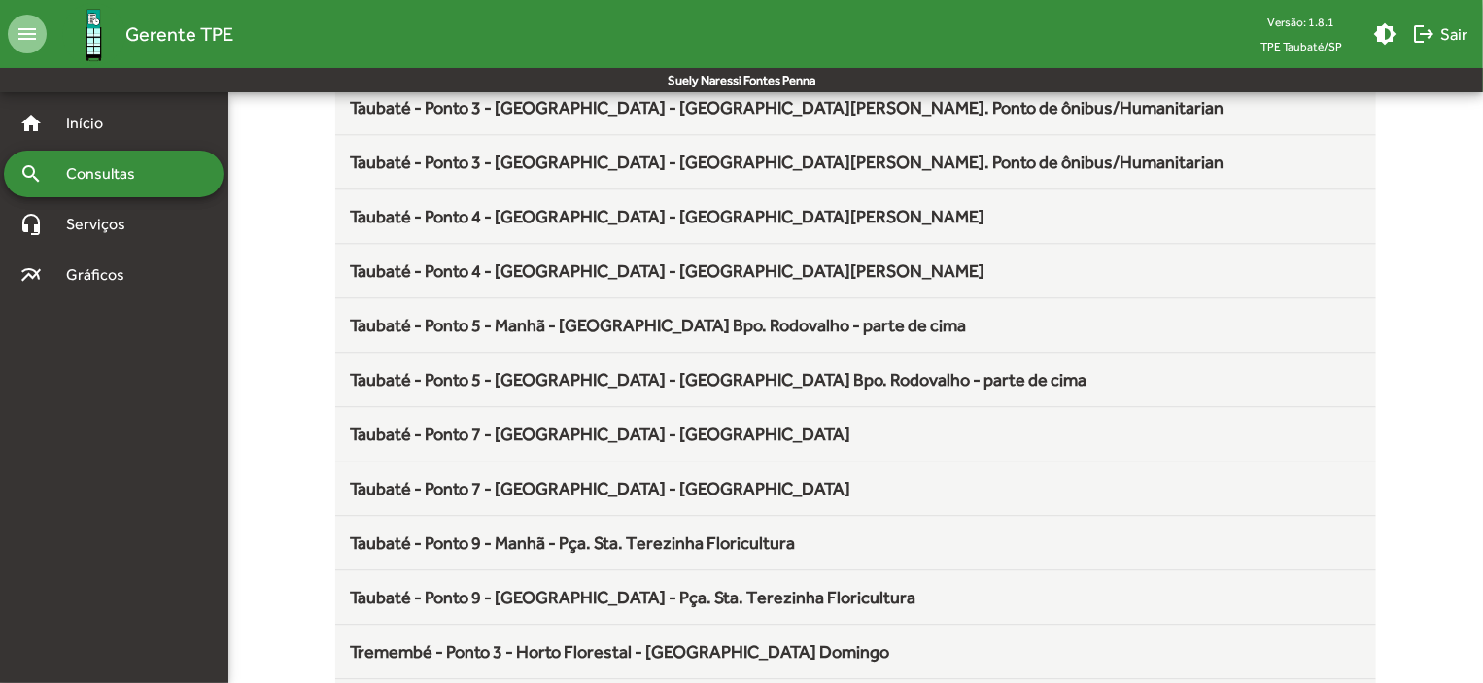
scroll to position [2563, 0]
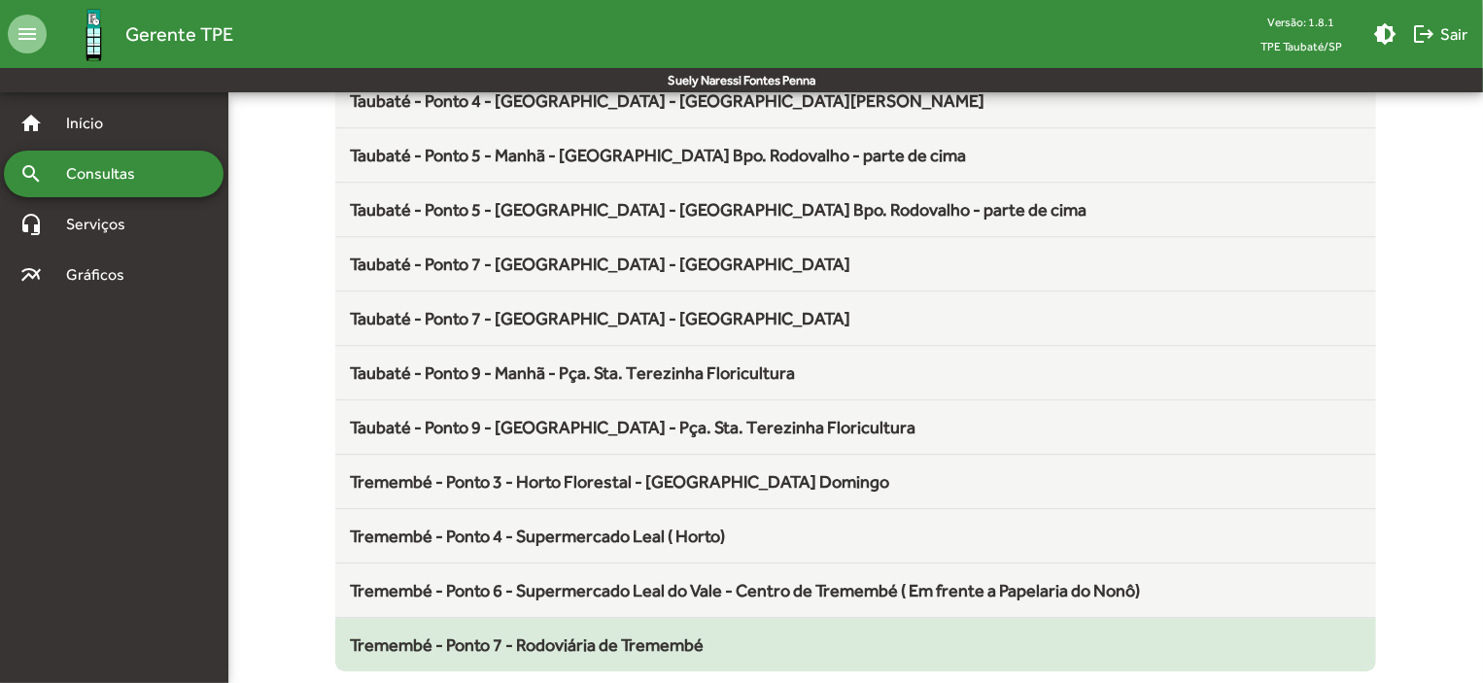
click at [554, 635] on span "Tremembé - Ponto 7 - Rodoviária de Tremembé" at bounding box center [528, 645] width 354 height 20
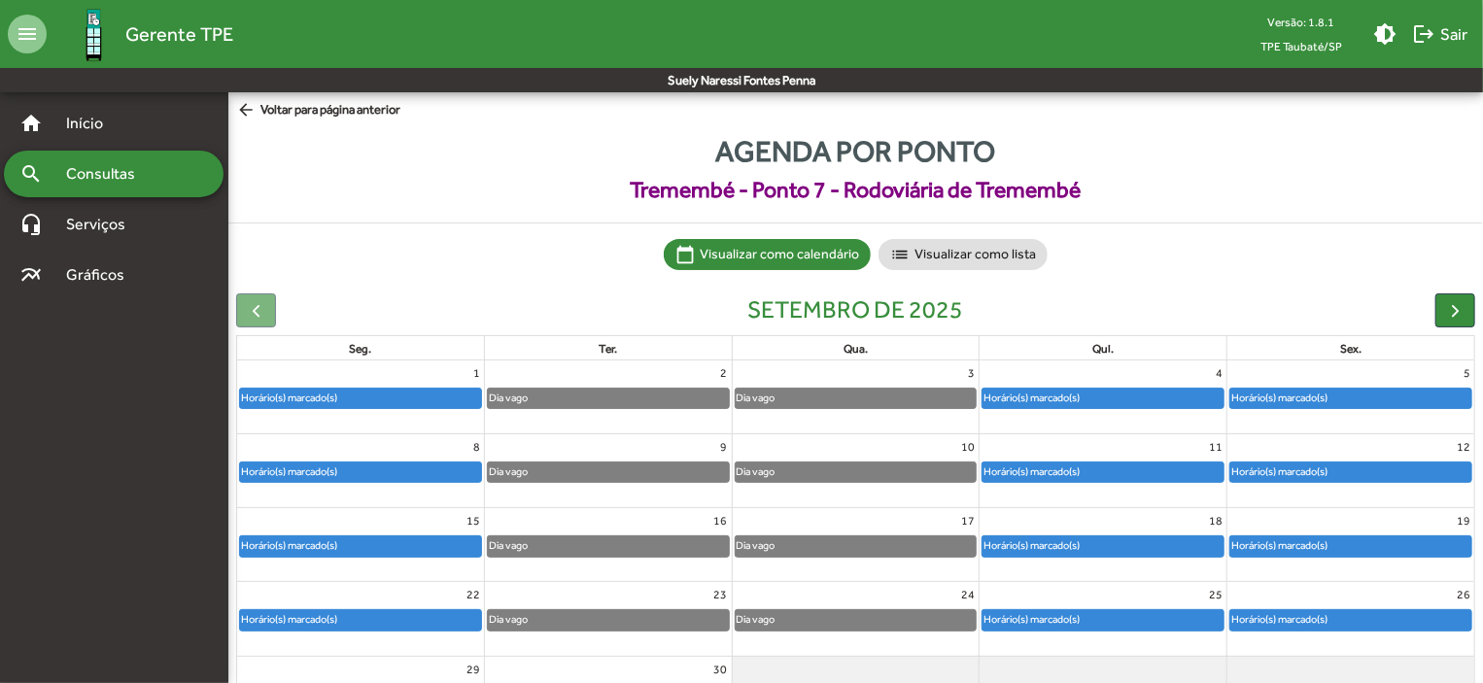
click at [1093, 545] on div "Horário(s) marcado(s)" at bounding box center [1103, 546] width 241 height 19
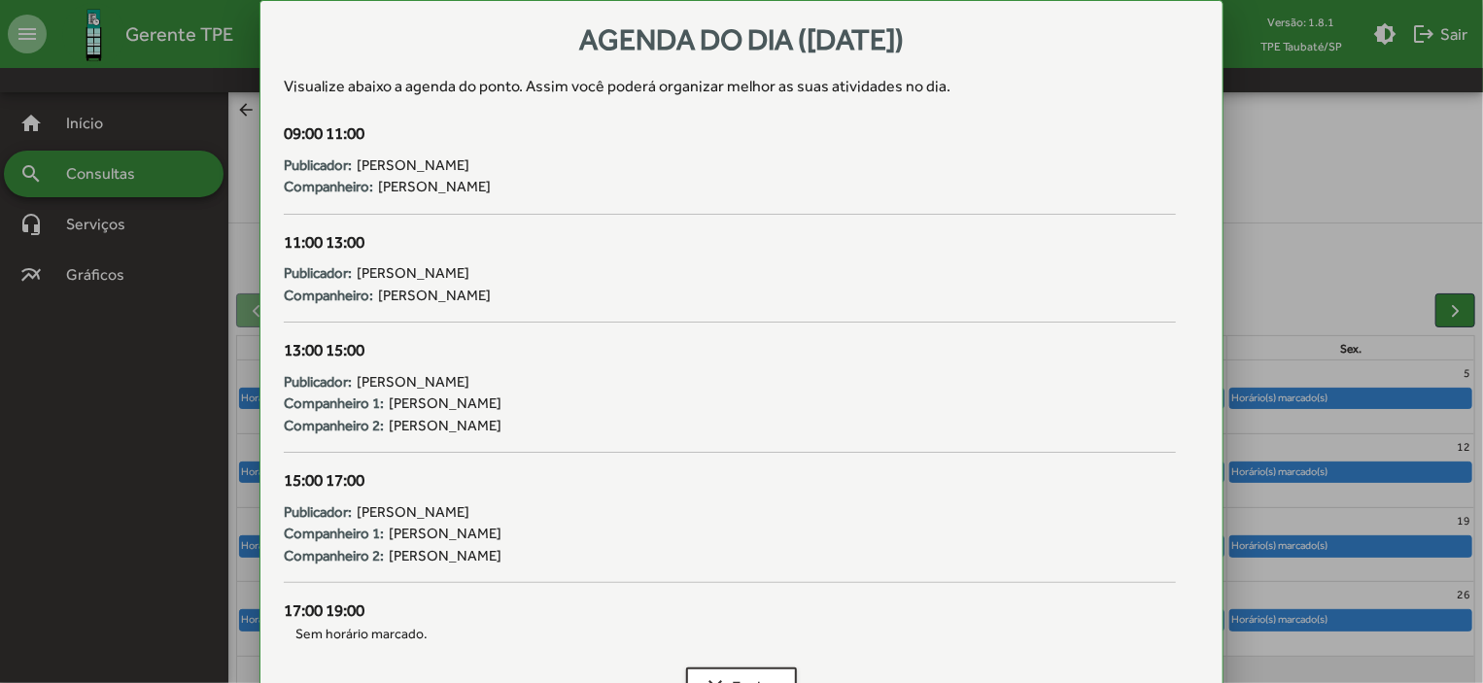
click at [1384, 547] on div at bounding box center [741, 341] width 1483 height 683
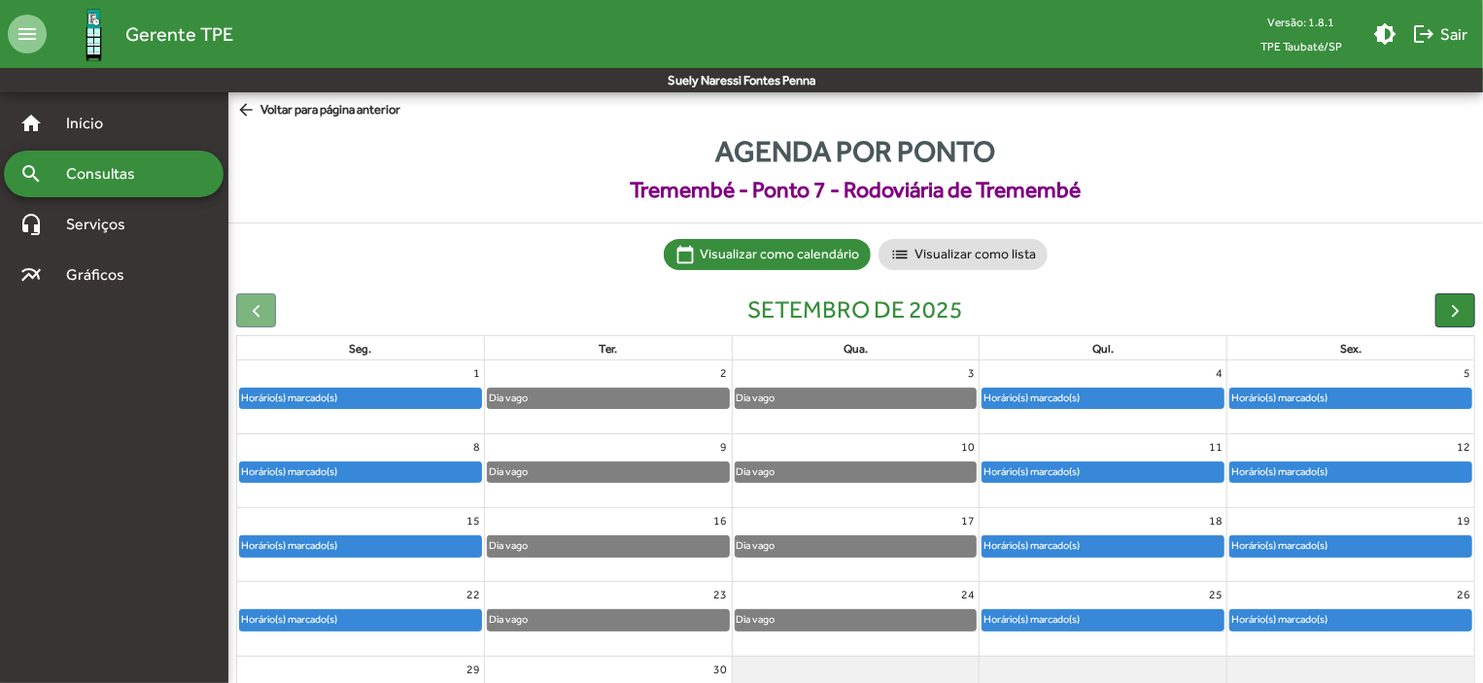
click at [1384, 547] on div "Horário(s) marcado(s)" at bounding box center [1351, 546] width 241 height 19
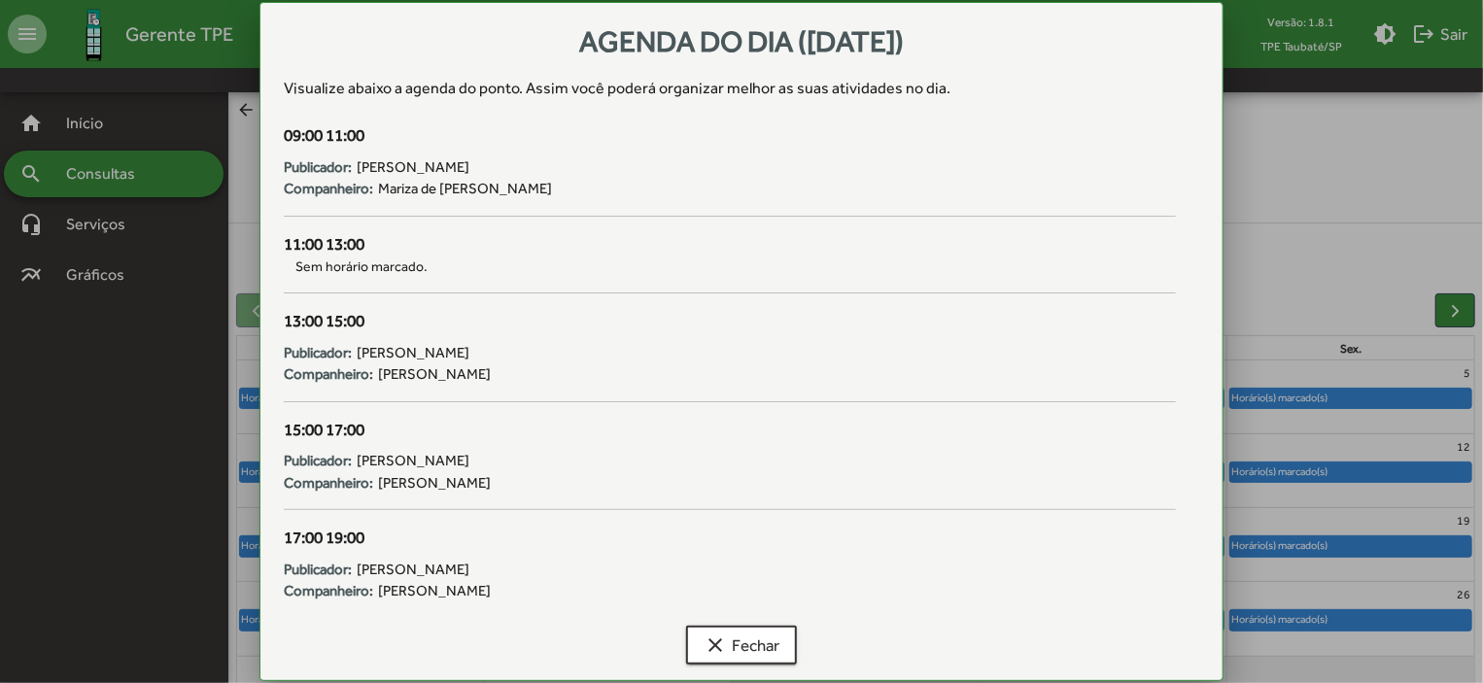
click at [1305, 462] on div at bounding box center [741, 341] width 1483 height 683
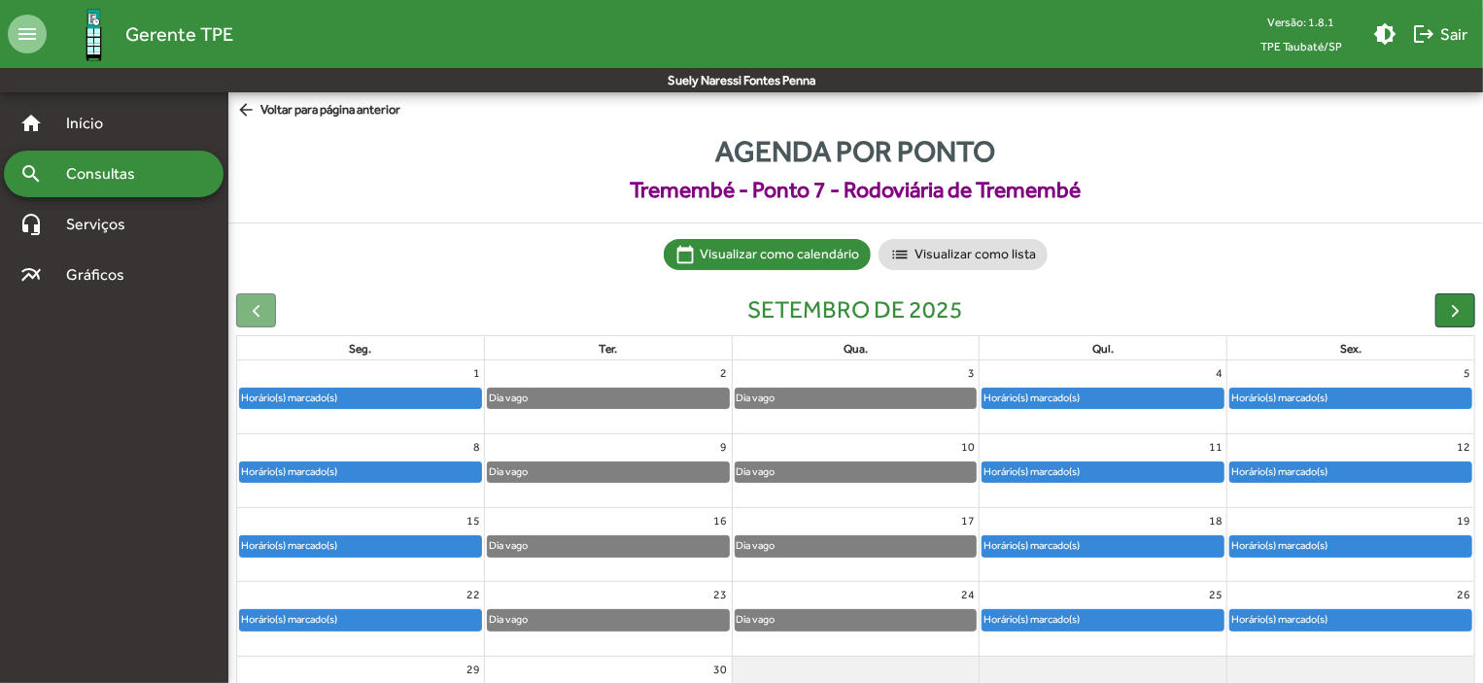
click at [1373, 539] on div "Horário(s) marcado(s)" at bounding box center [1351, 546] width 241 height 19
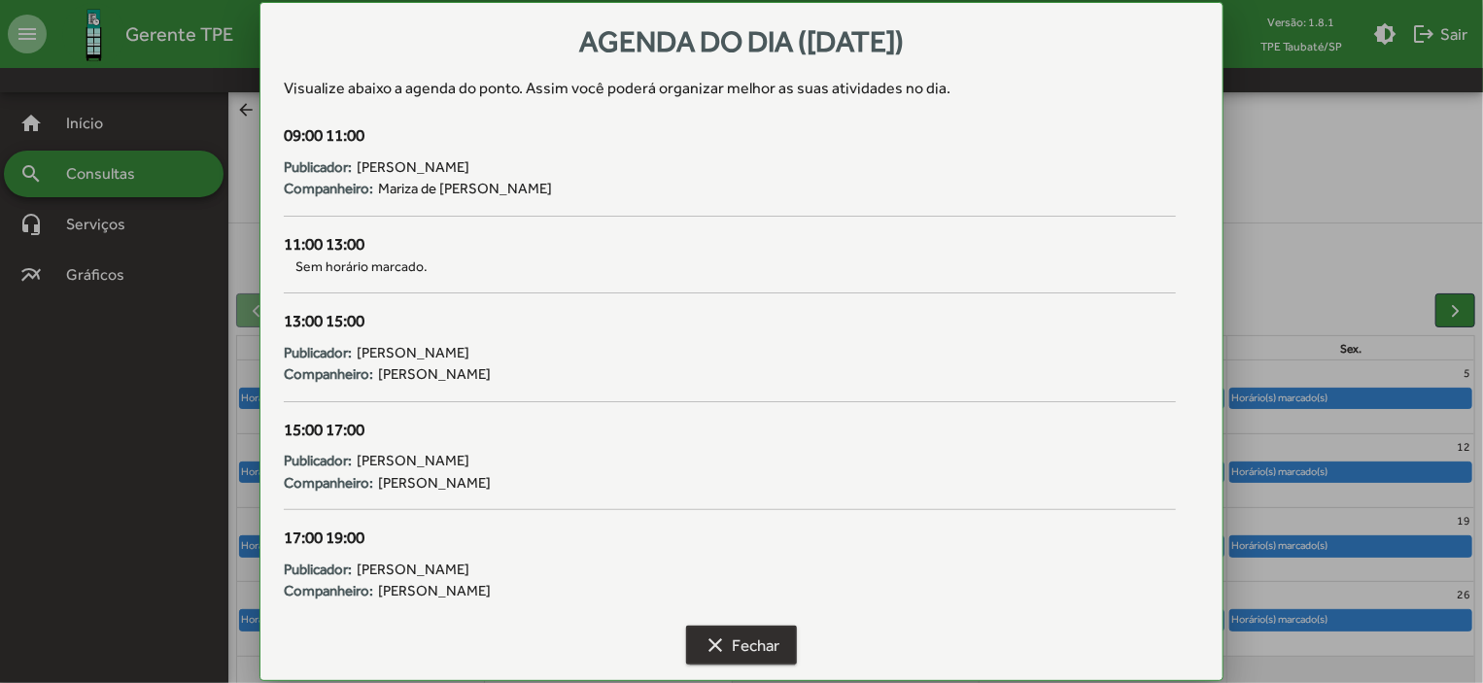
click at [776, 634] on span "clear Fechar" at bounding box center [742, 645] width 76 height 35
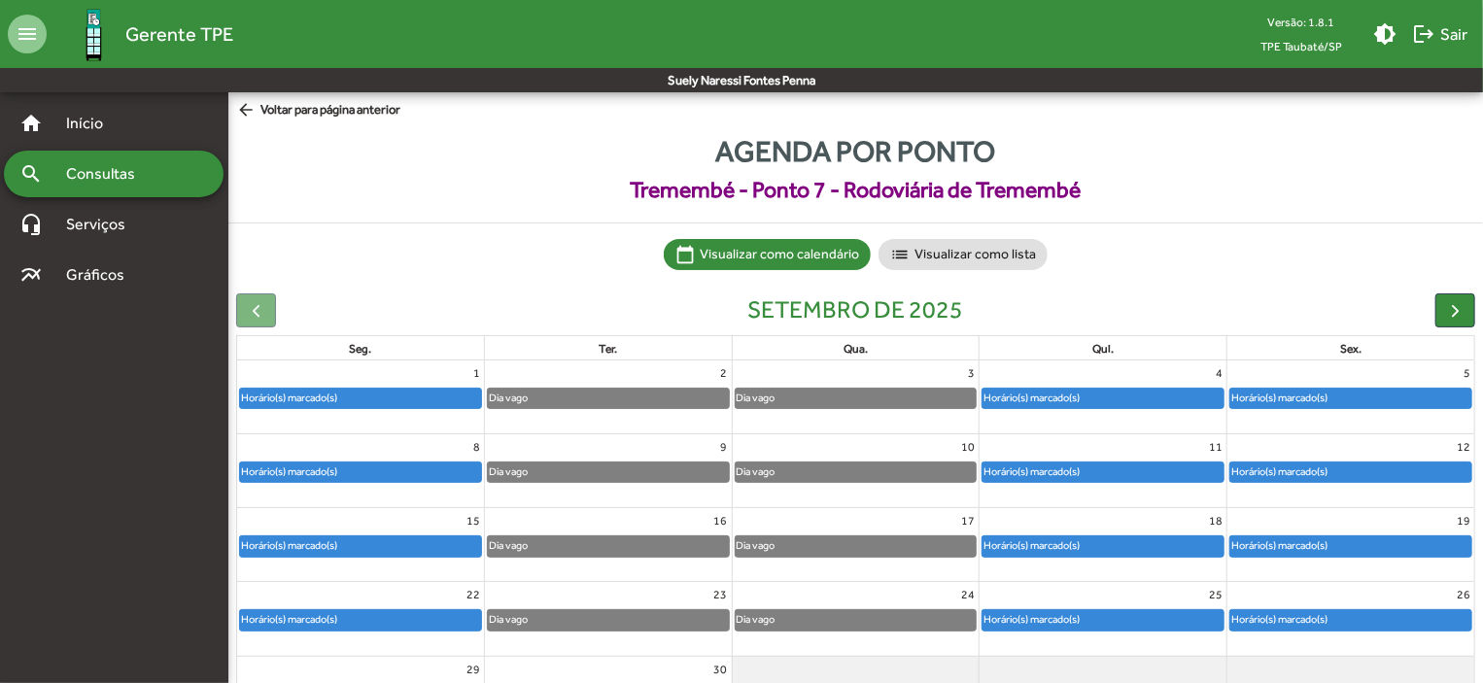
click at [1096, 541] on div "Horário(s) marcado(s)" at bounding box center [1103, 546] width 241 height 19
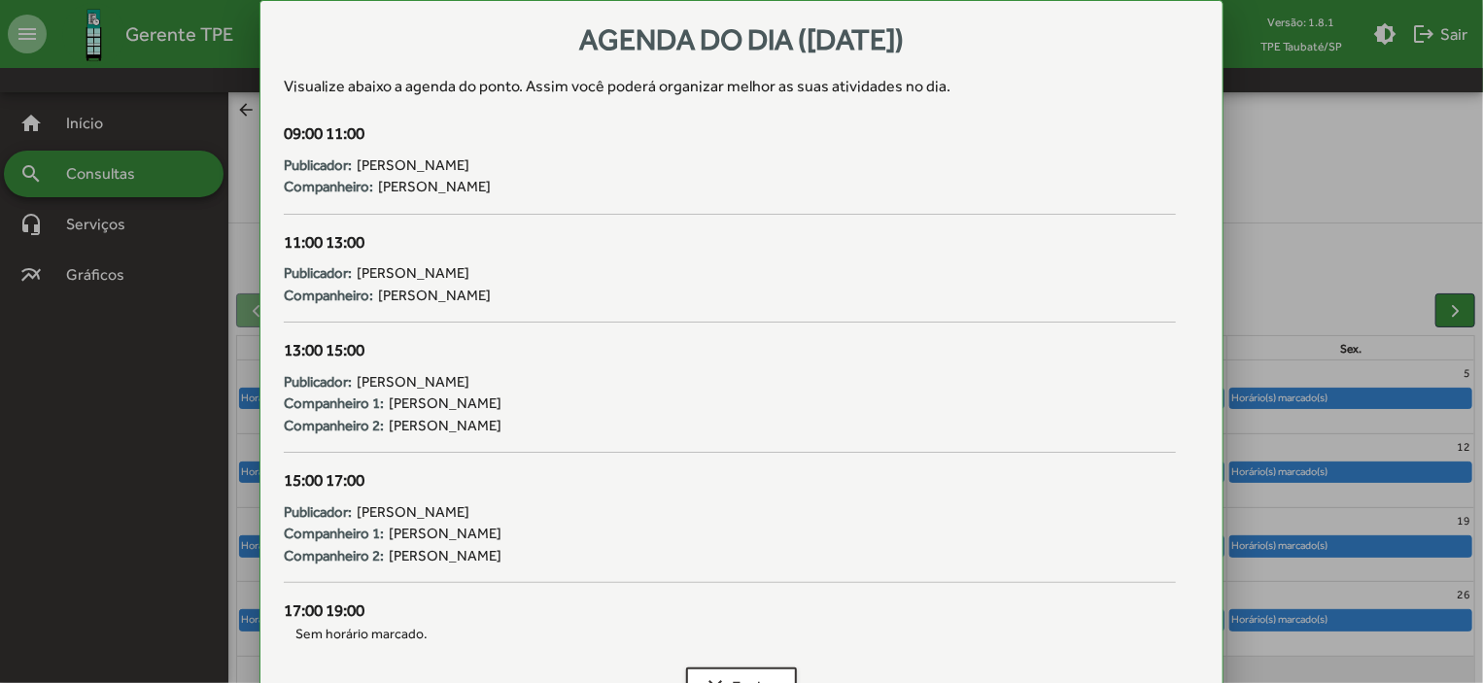
click at [1313, 547] on div at bounding box center [741, 341] width 1483 height 683
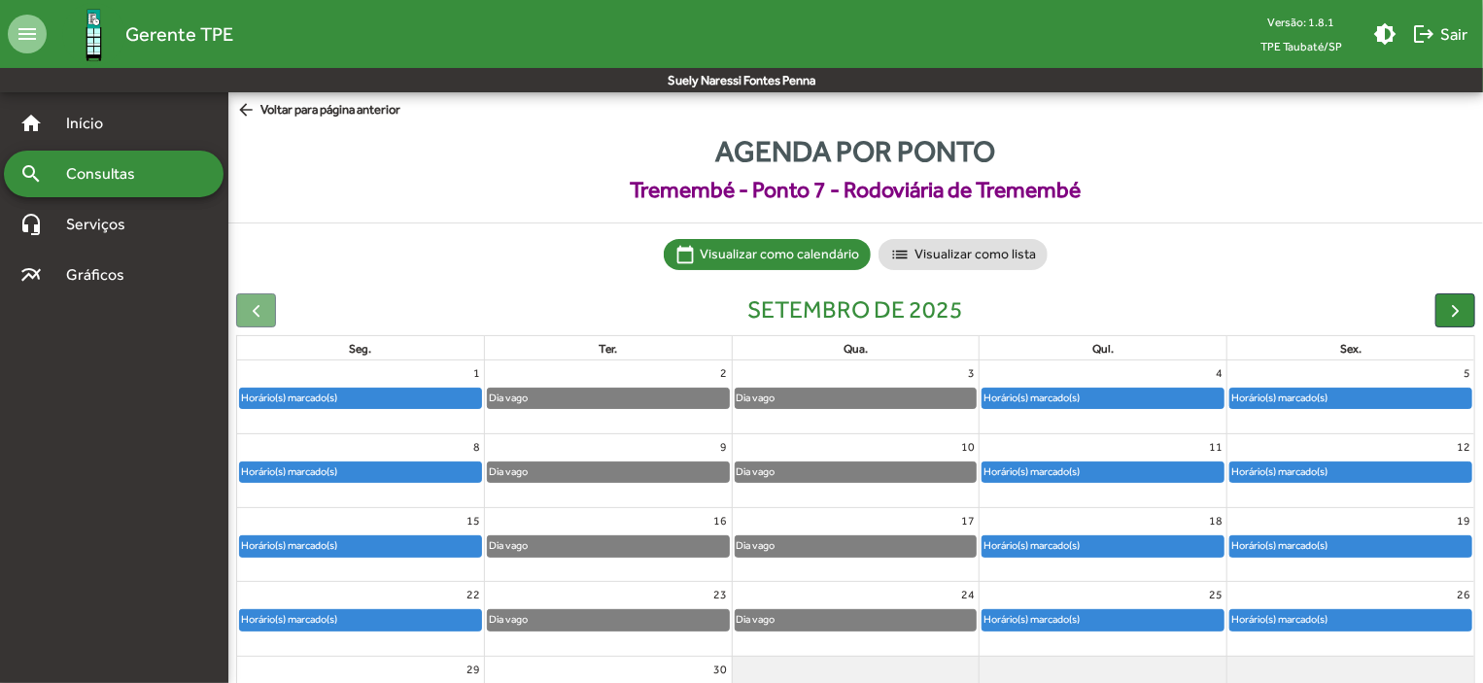
click at [1313, 547] on div "Horário(s) marcado(s)" at bounding box center [1280, 546] width 98 height 18
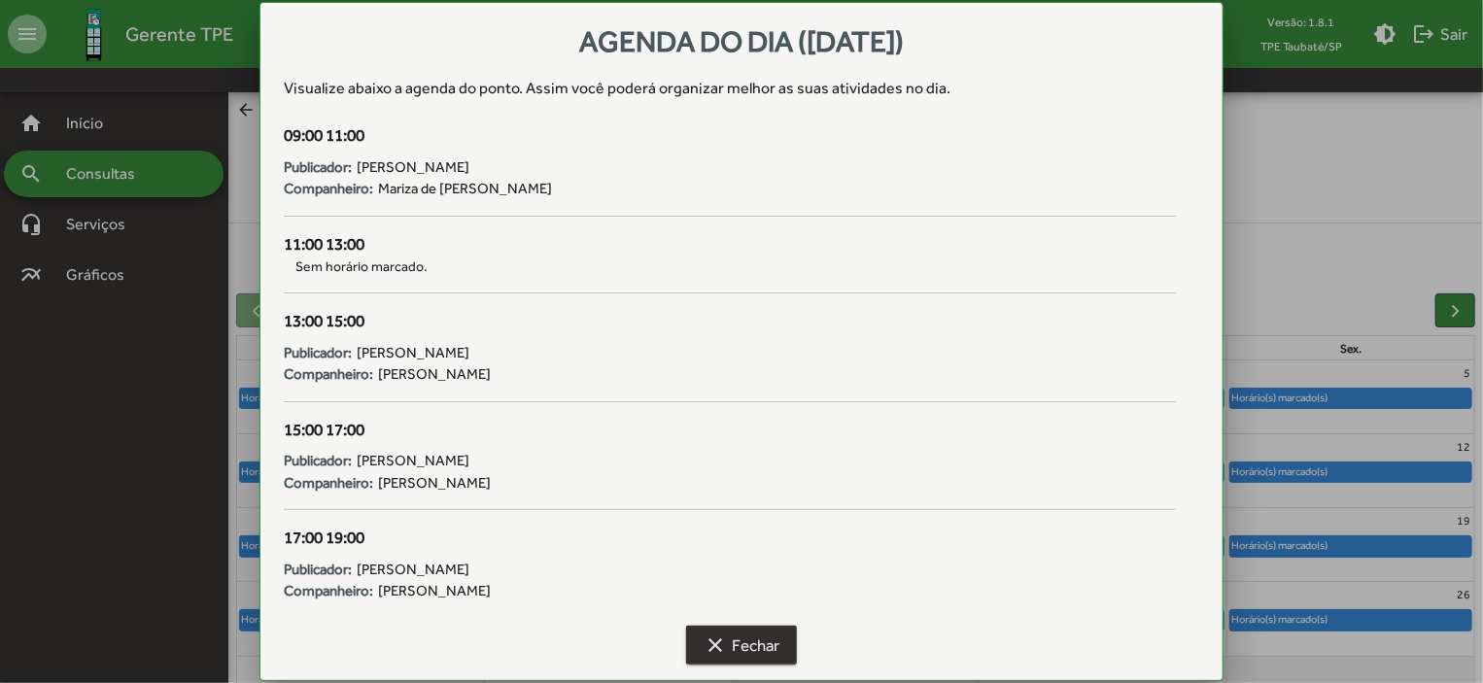
click at [713, 635] on mat-icon "clear" at bounding box center [715, 645] width 23 height 23
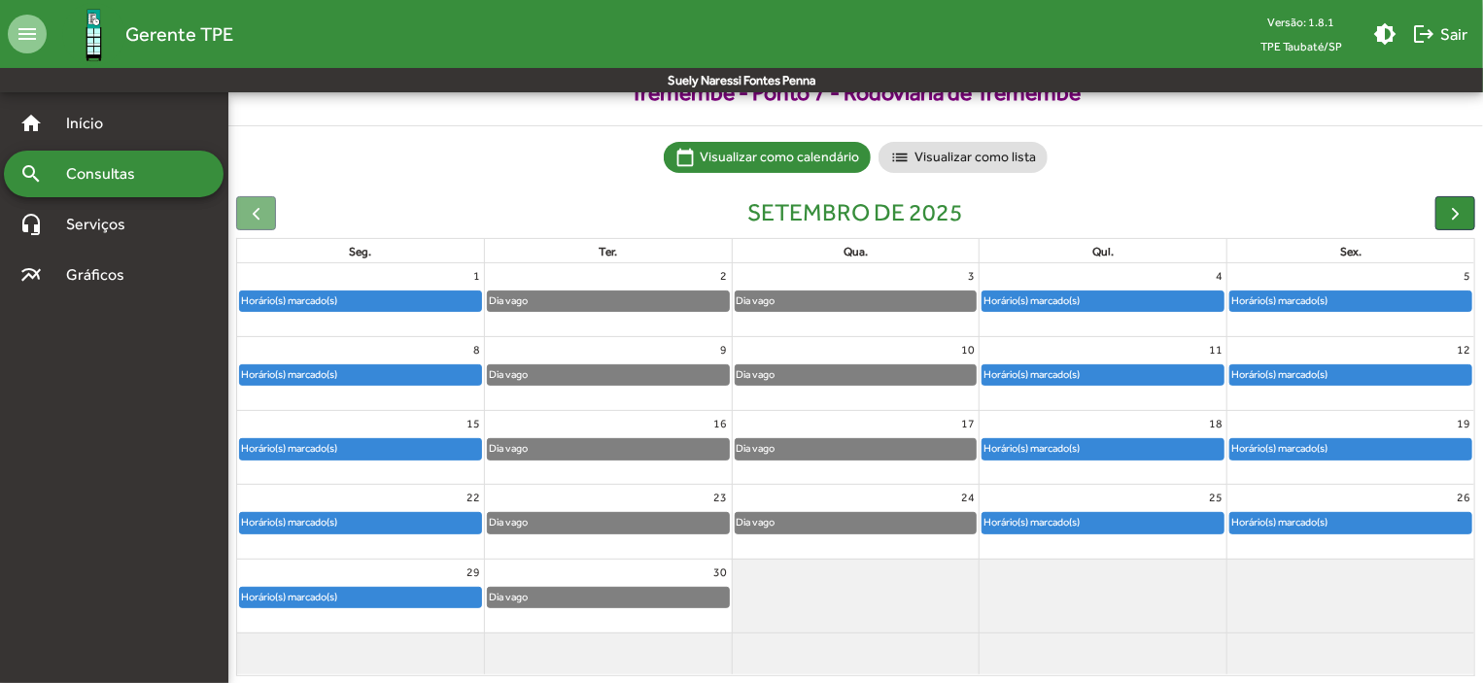
scroll to position [121, 0]
